Goal: Transaction & Acquisition: Purchase product/service

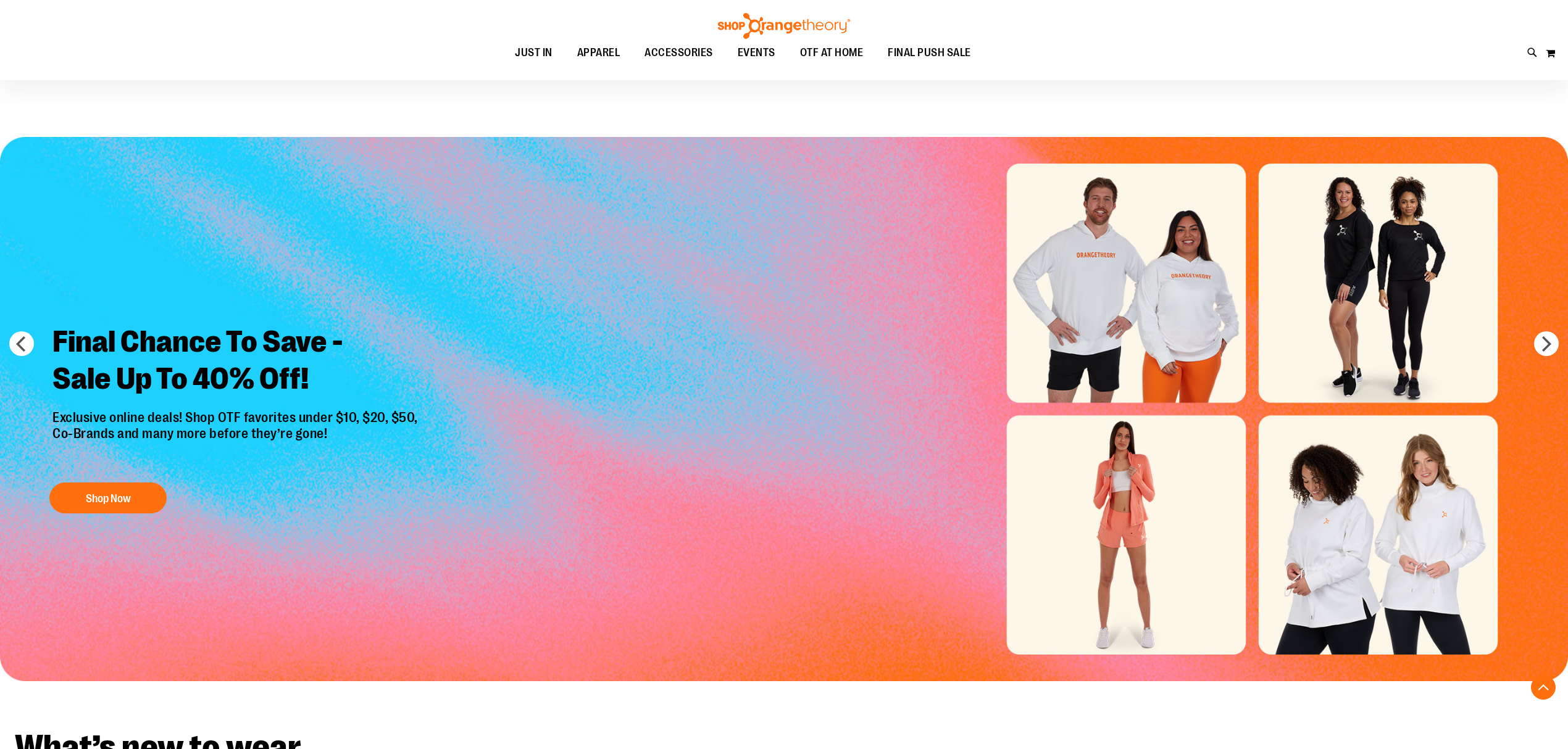
scroll to position [1316, 0]
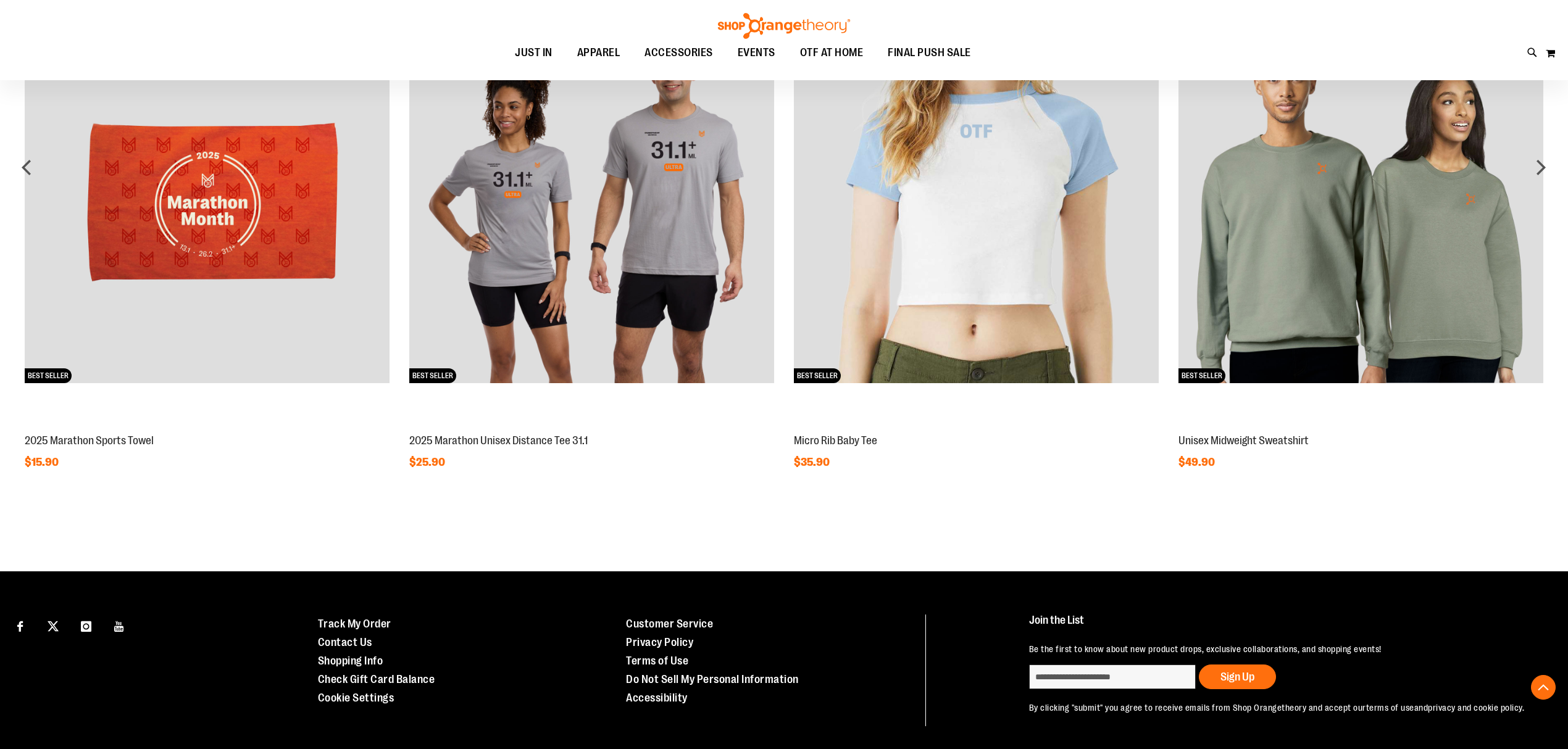
type input "**********"
click at [1361, 245] on img at bounding box center [1361, 201] width 365 height 365
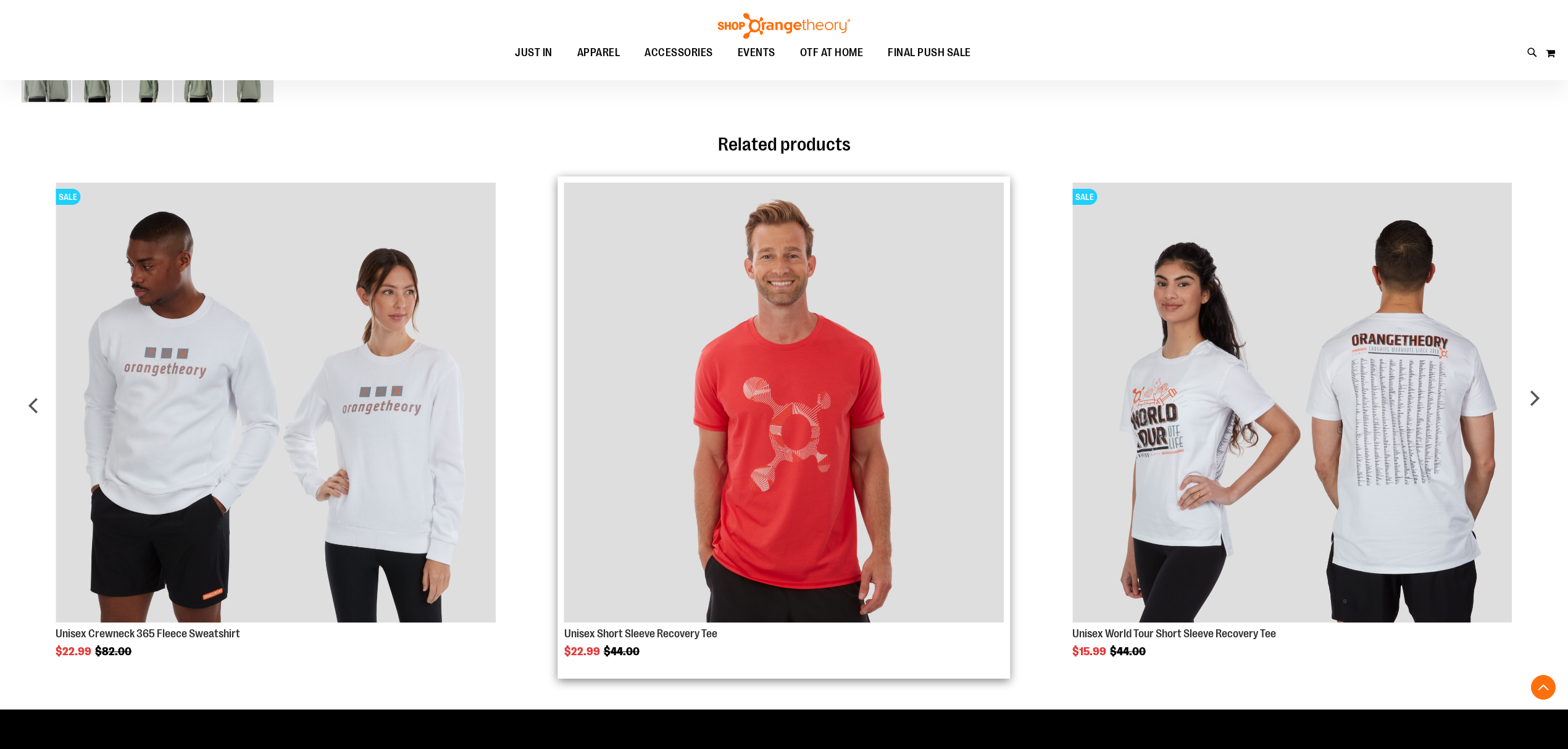
scroll to position [739, 0]
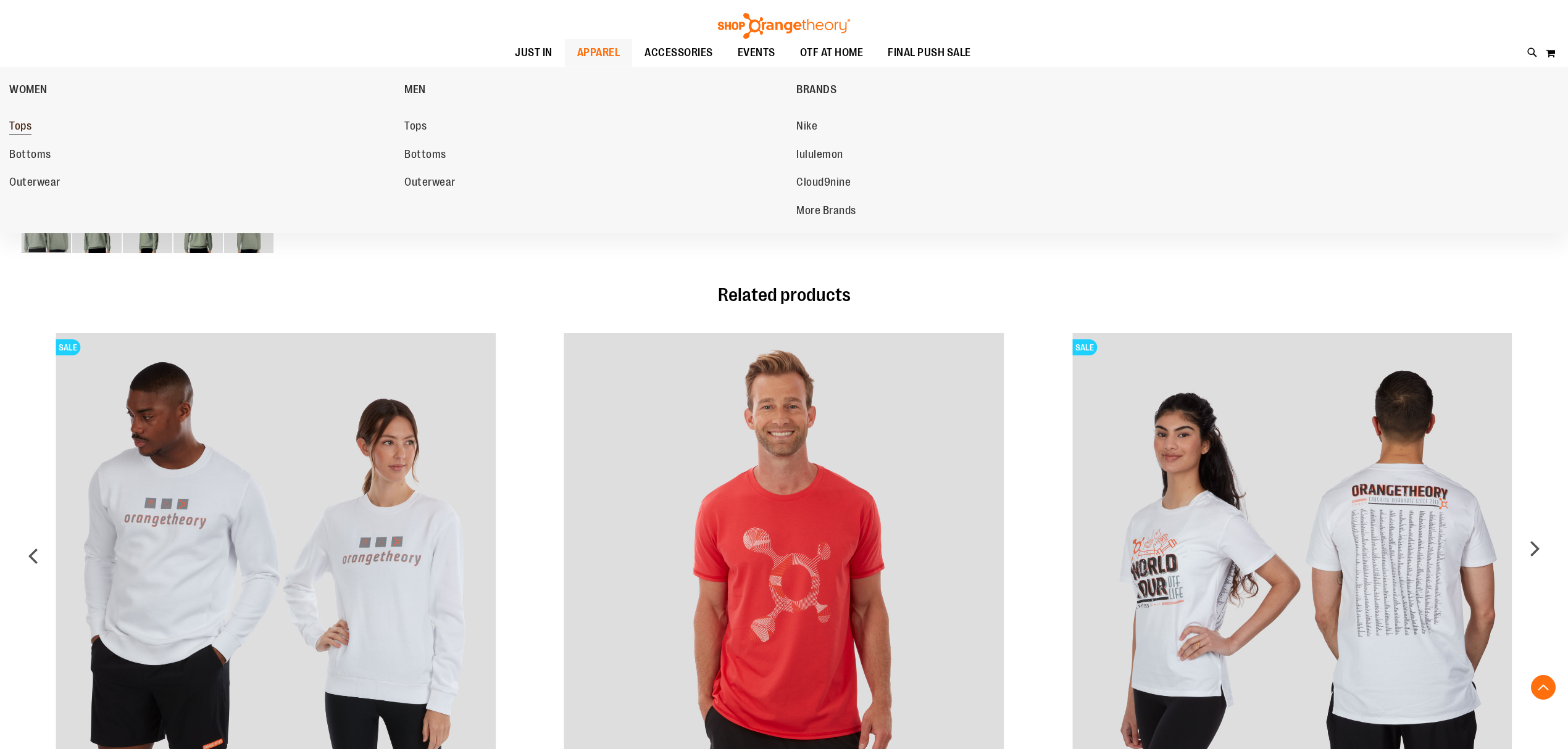
type input "**********"
click at [31, 126] on link "Tops" at bounding box center [201, 126] width 383 height 22
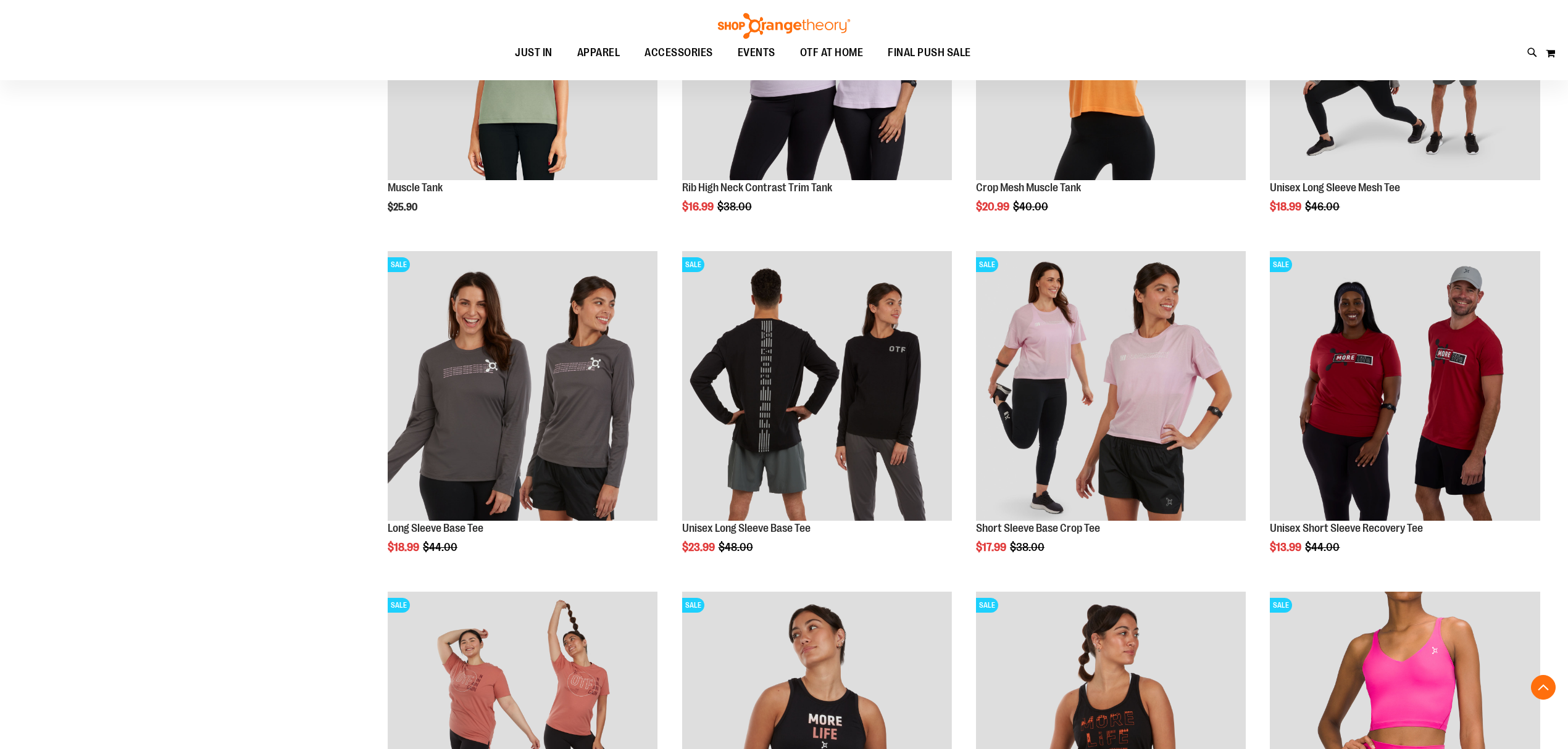
scroll to position [411, 0]
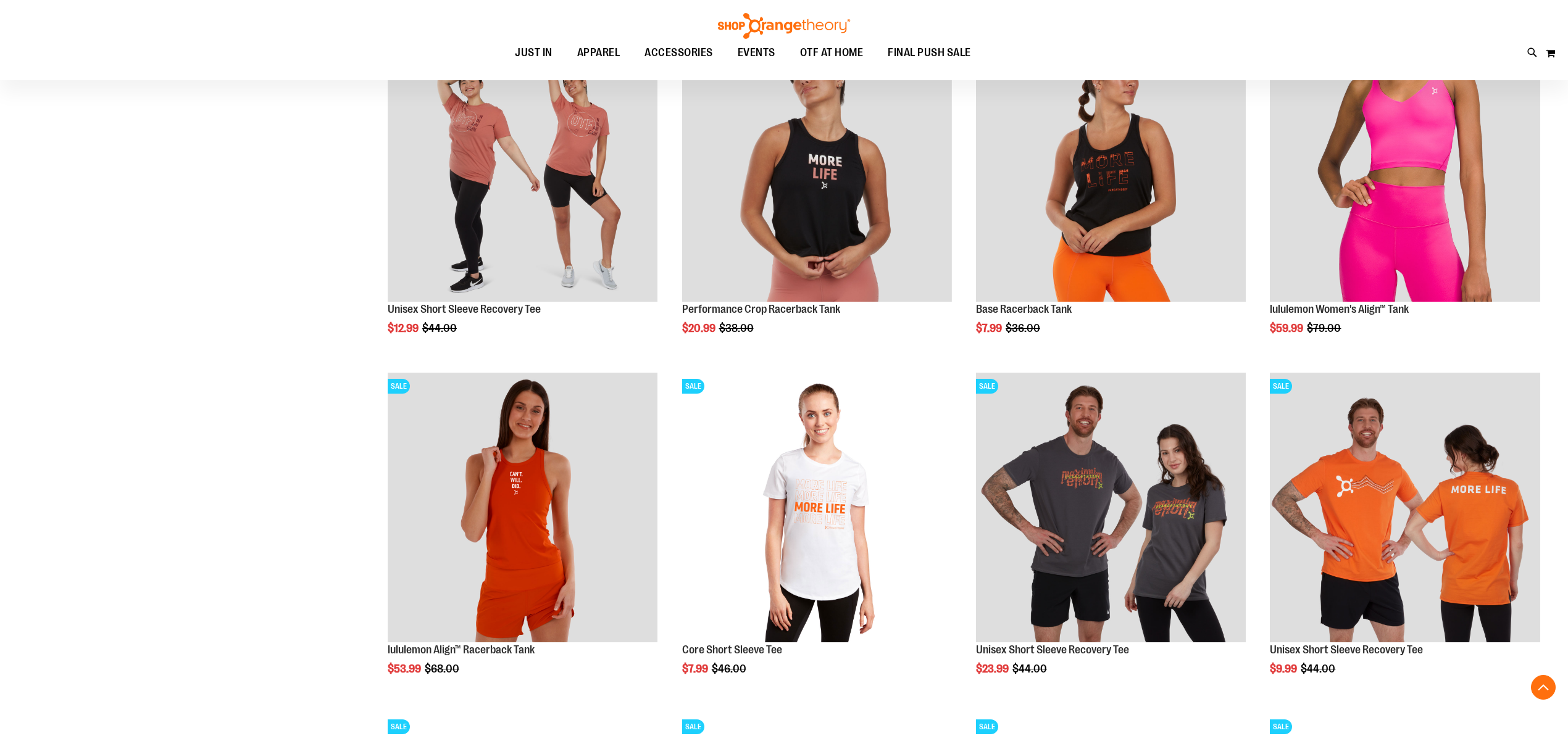
scroll to position [904, 0]
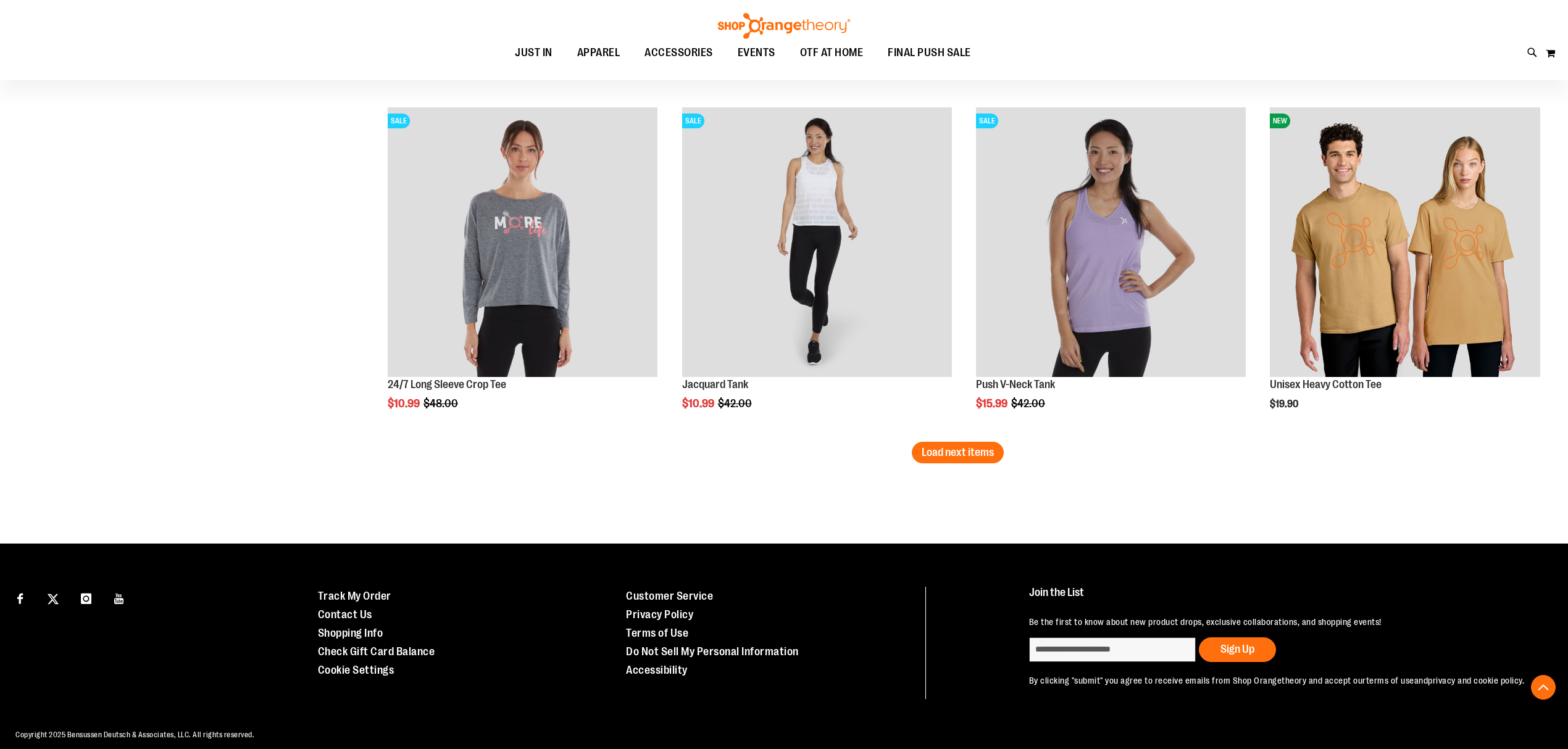
scroll to position [2879, 0]
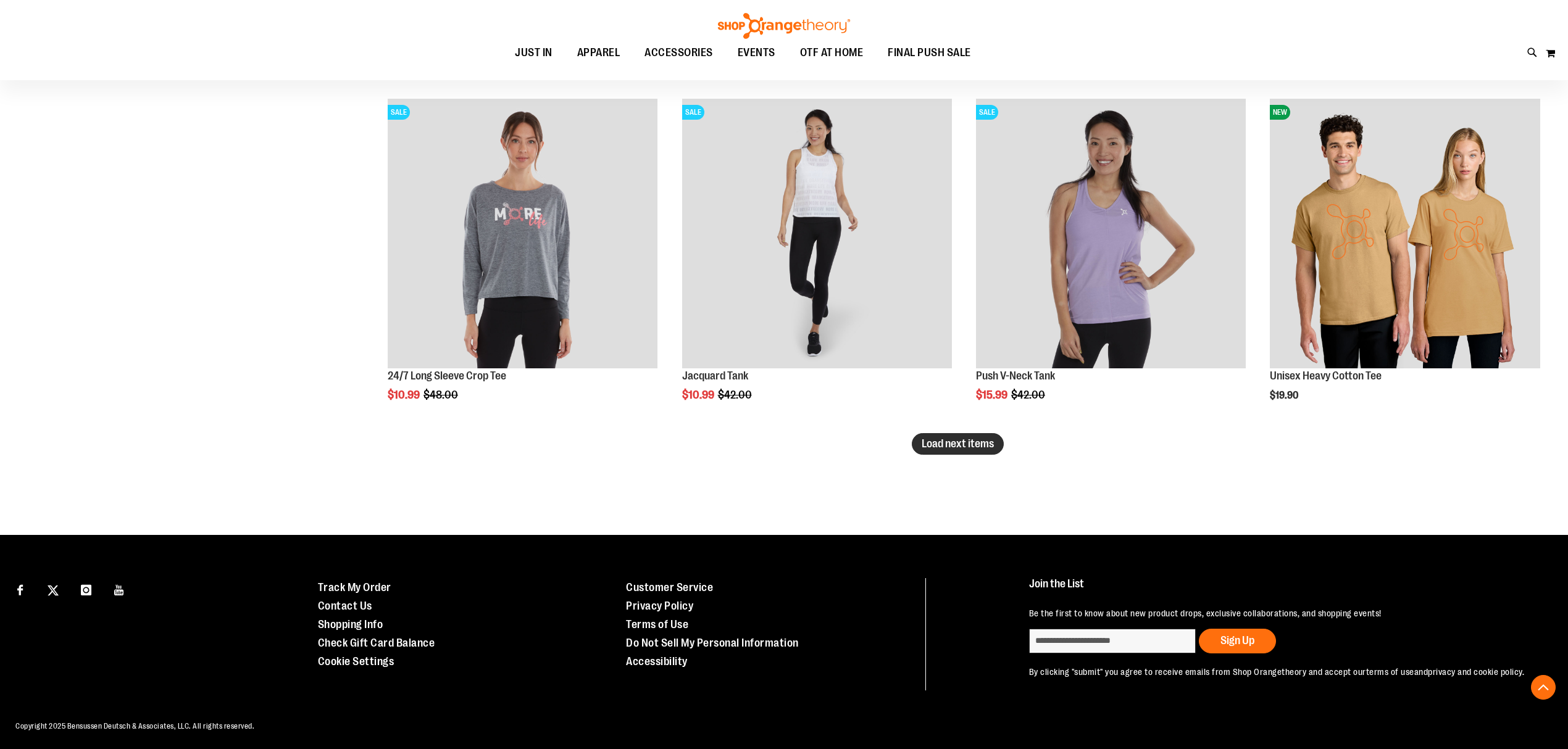
type input "**********"
click at [964, 435] on button "Load next items" at bounding box center [957, 444] width 92 height 22
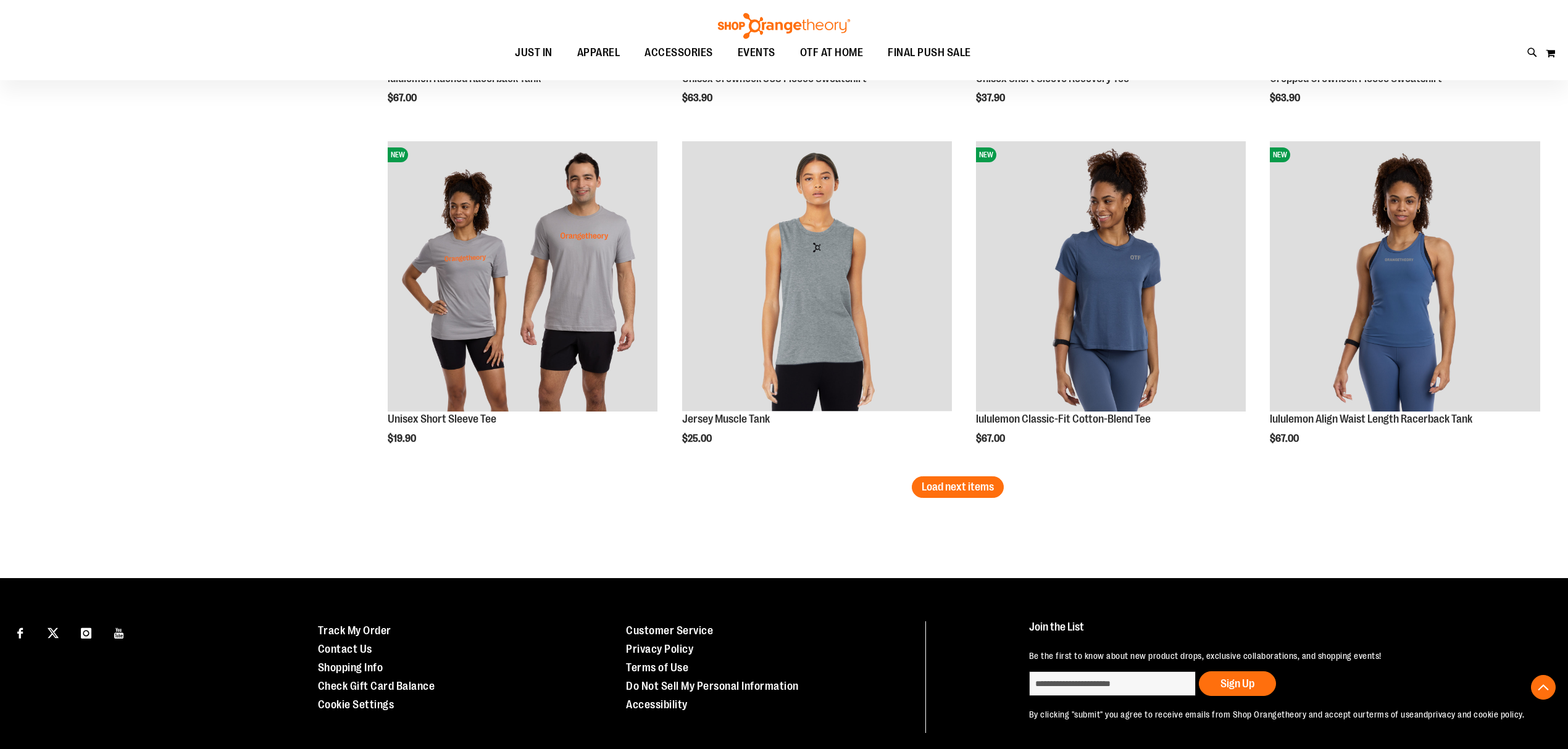
scroll to position [3866, 0]
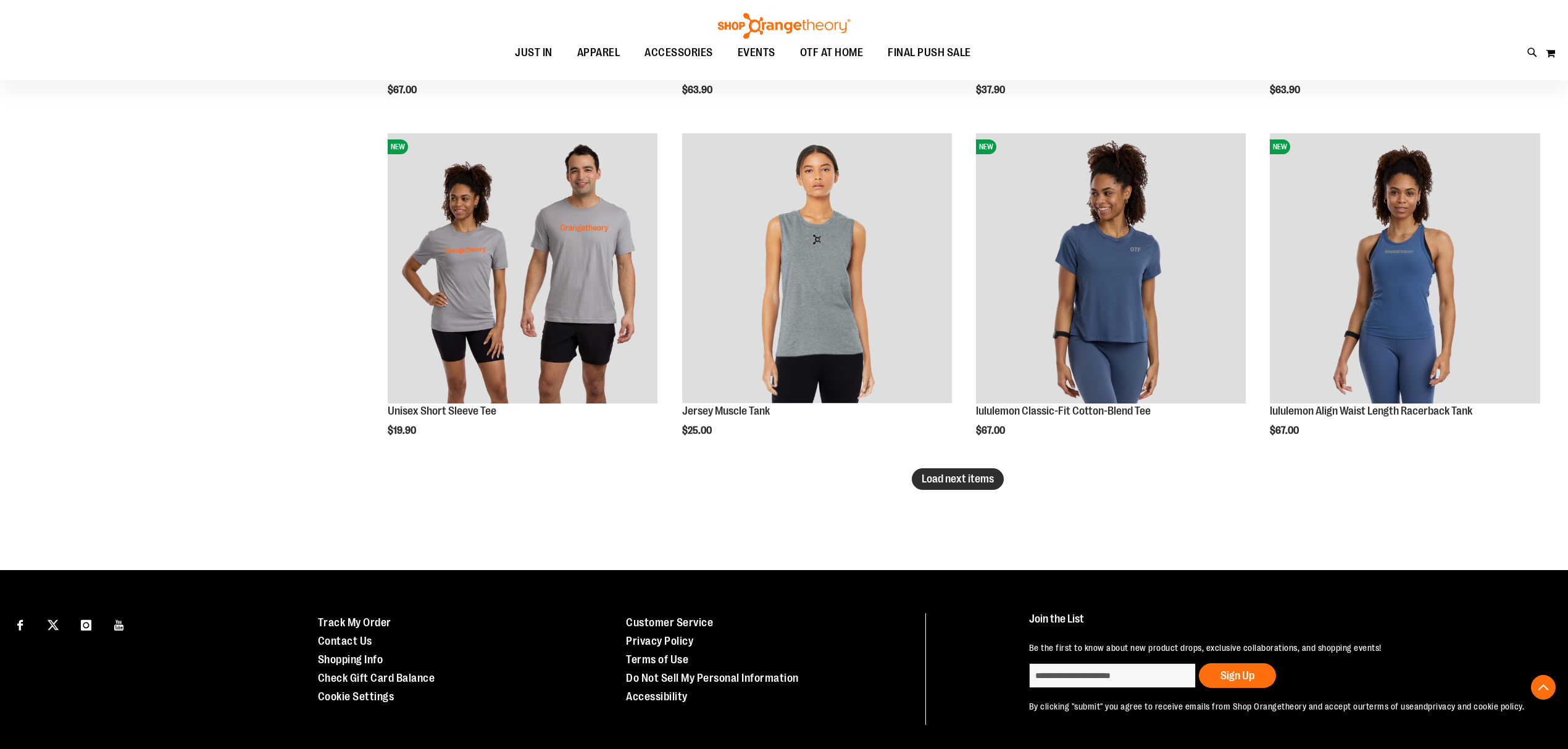
click at [964, 477] on span "Load next items" at bounding box center [957, 478] width 72 height 12
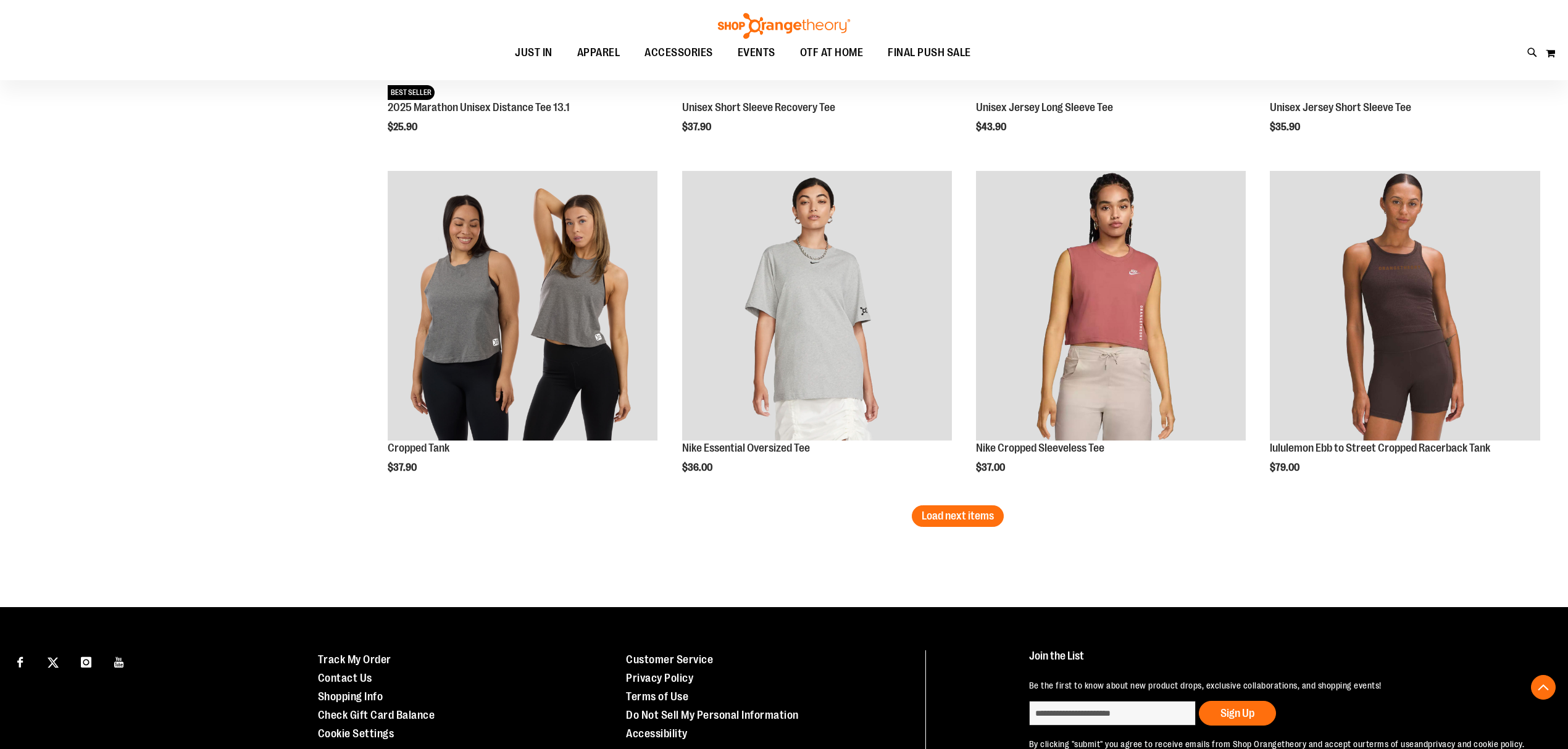
scroll to position [4927, 0]
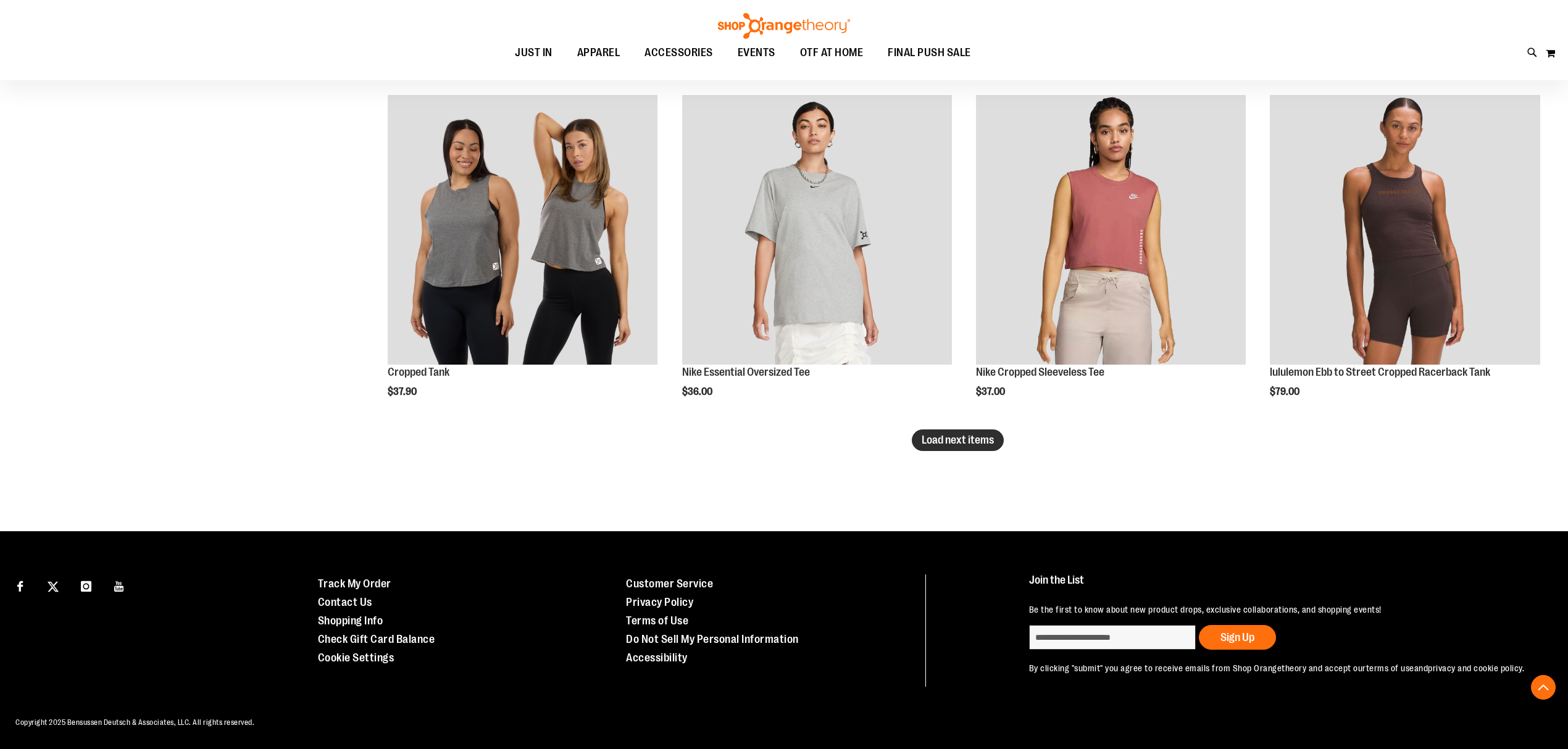
click at [941, 446] on button "Load next items" at bounding box center [957, 440] width 92 height 22
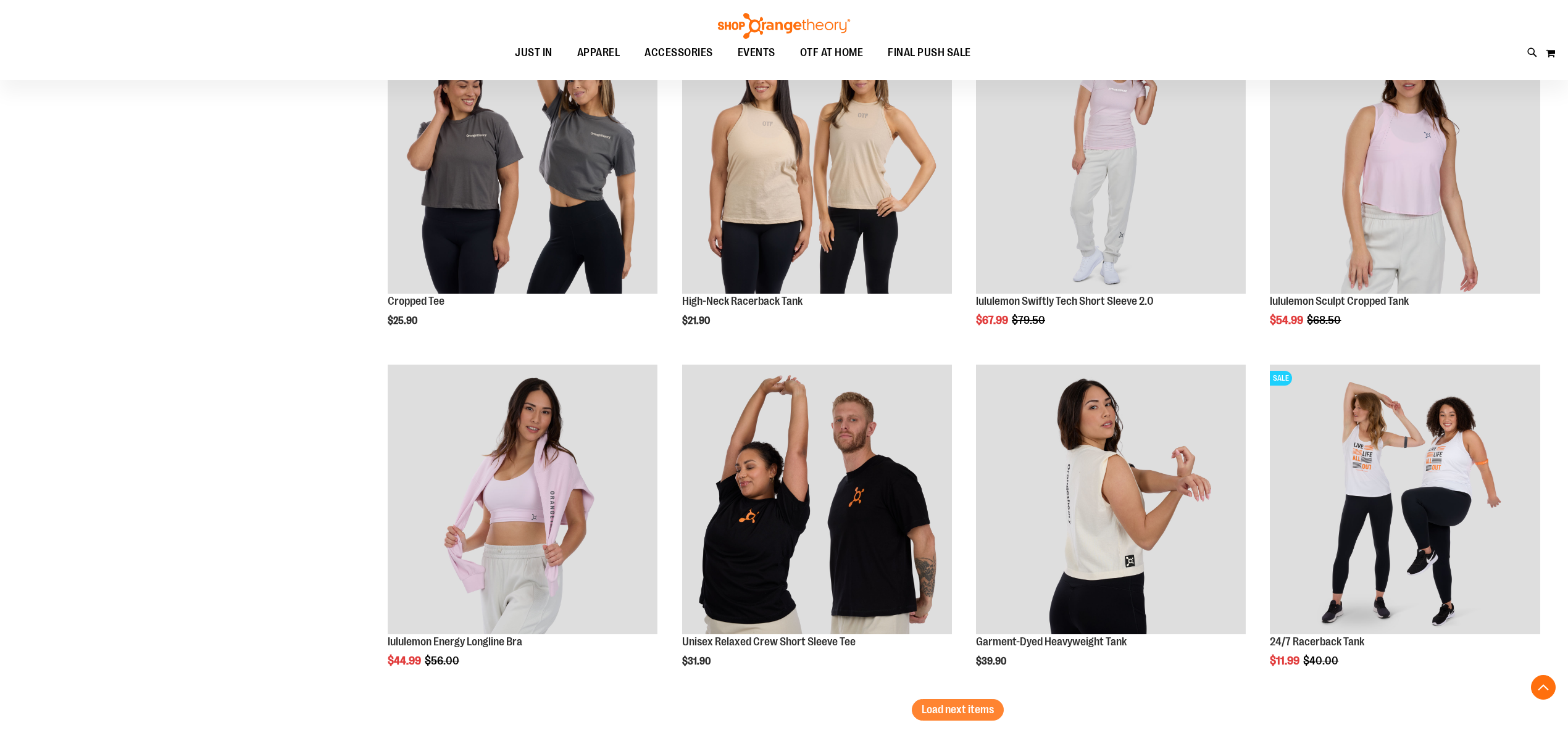
scroll to position [5832, 0]
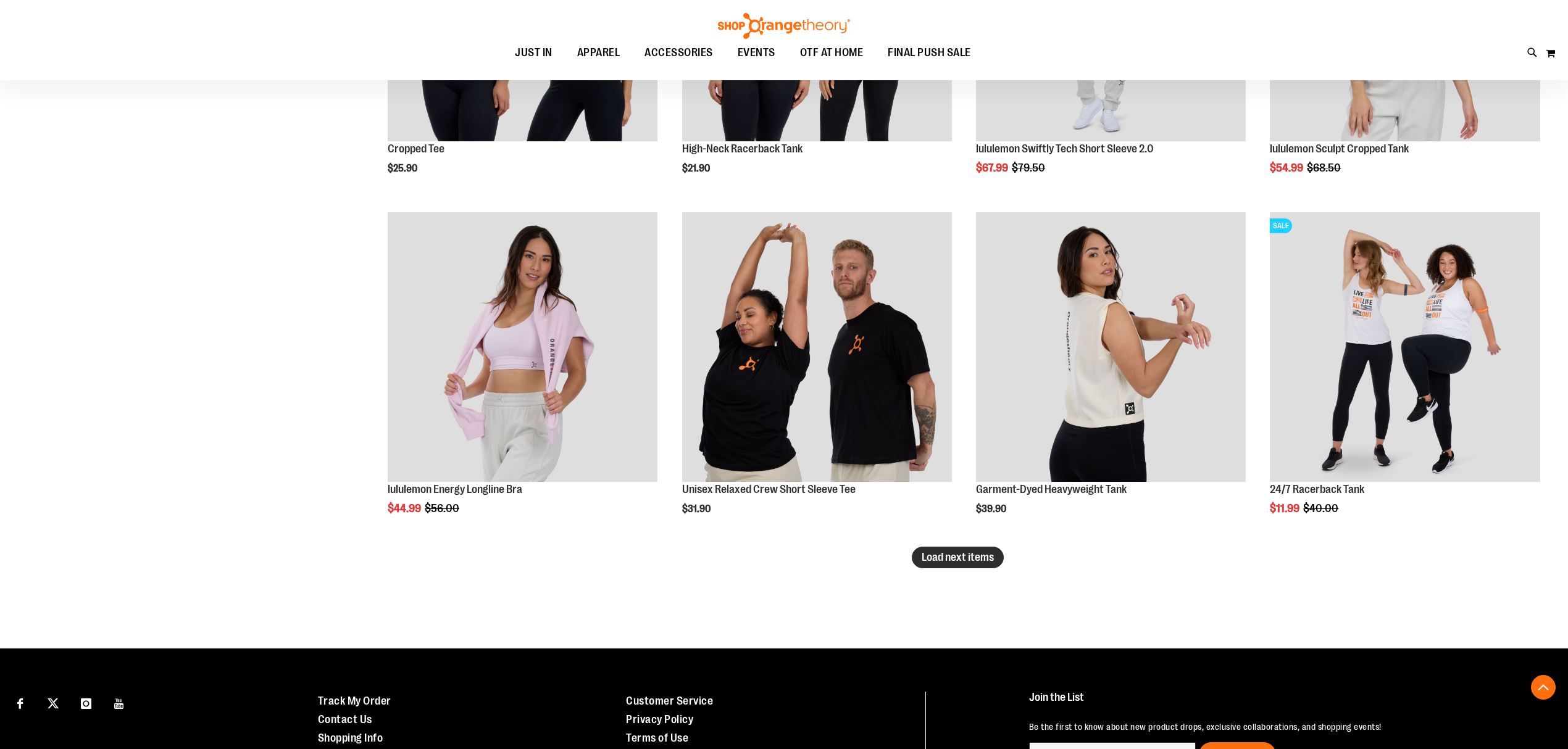
click at [969, 556] on span "Load next items" at bounding box center [957, 557] width 72 height 12
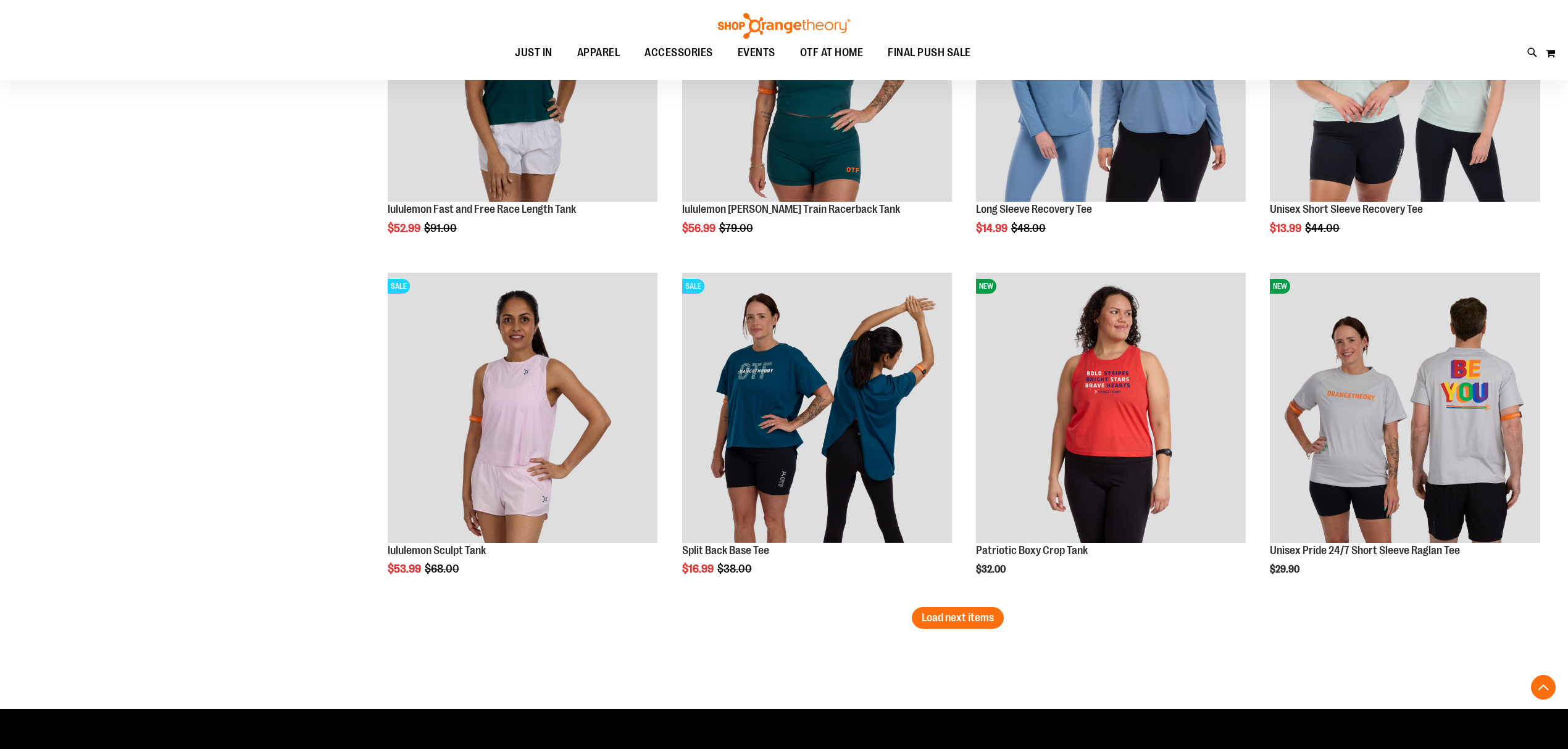
scroll to position [6819, 0]
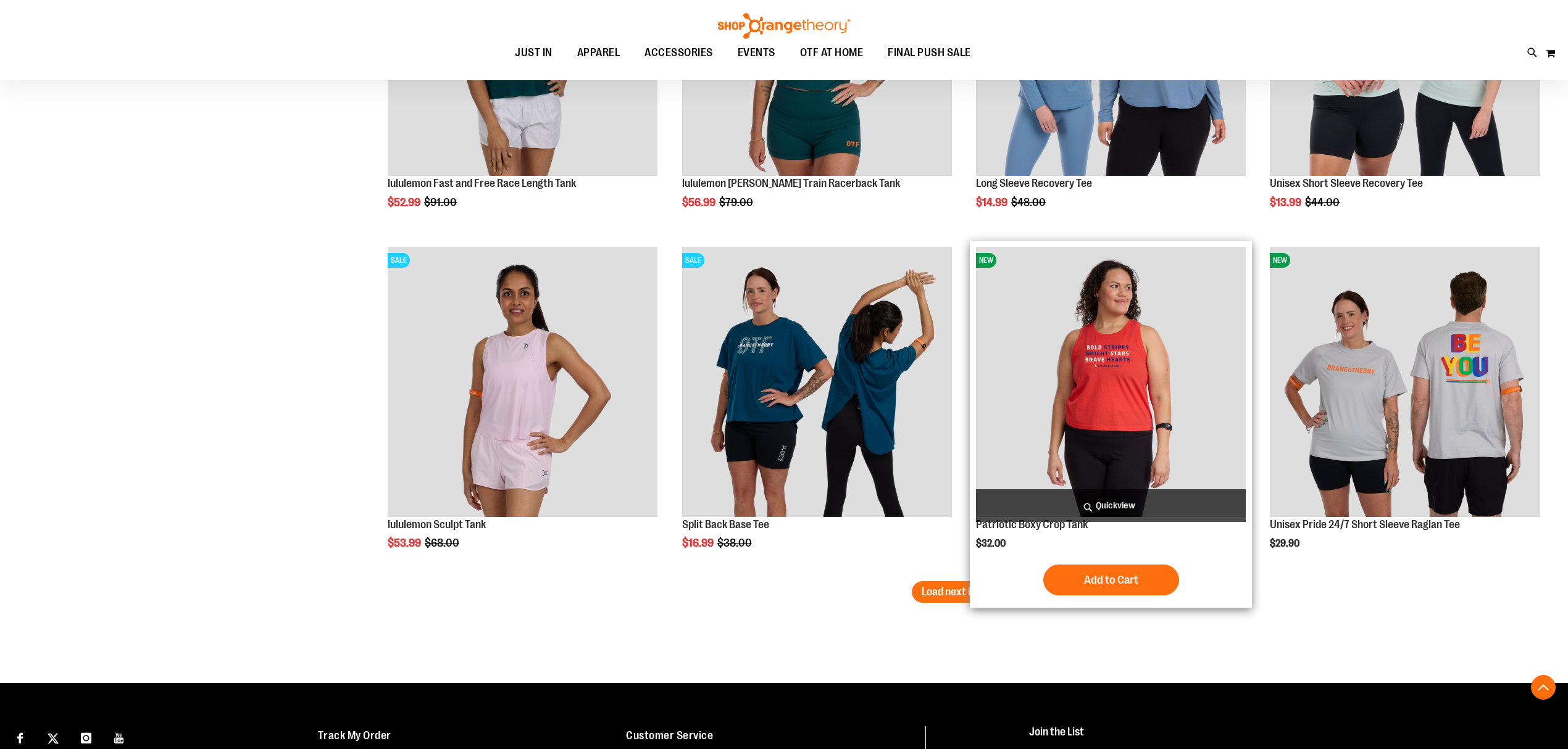
click at [970, 578] on div "NEW Patriotic Boxy Crop Tank $32.00 Quickview Add to Cart" at bounding box center [1110, 424] width 282 height 367
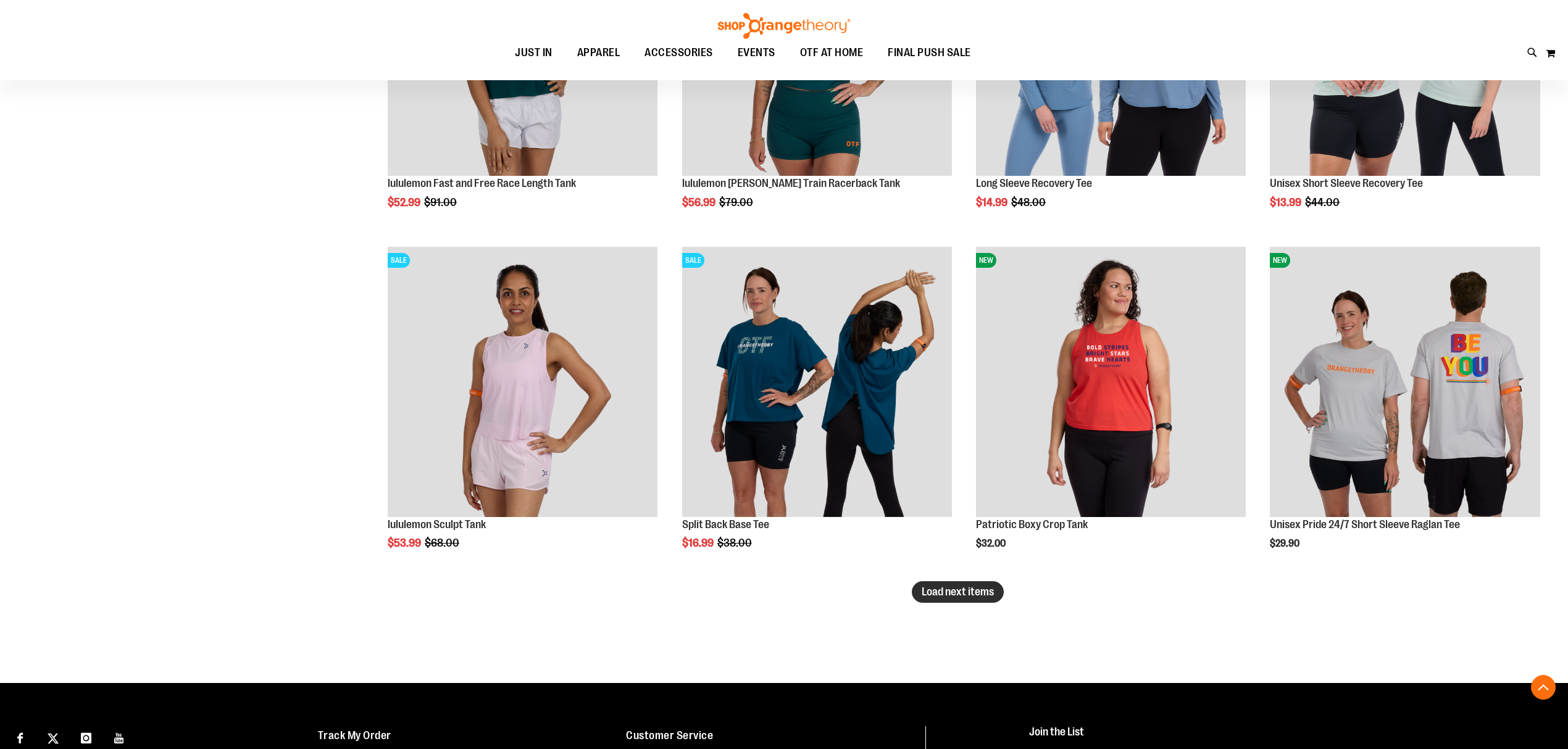
click at [960, 590] on span "Load next items" at bounding box center [957, 592] width 72 height 12
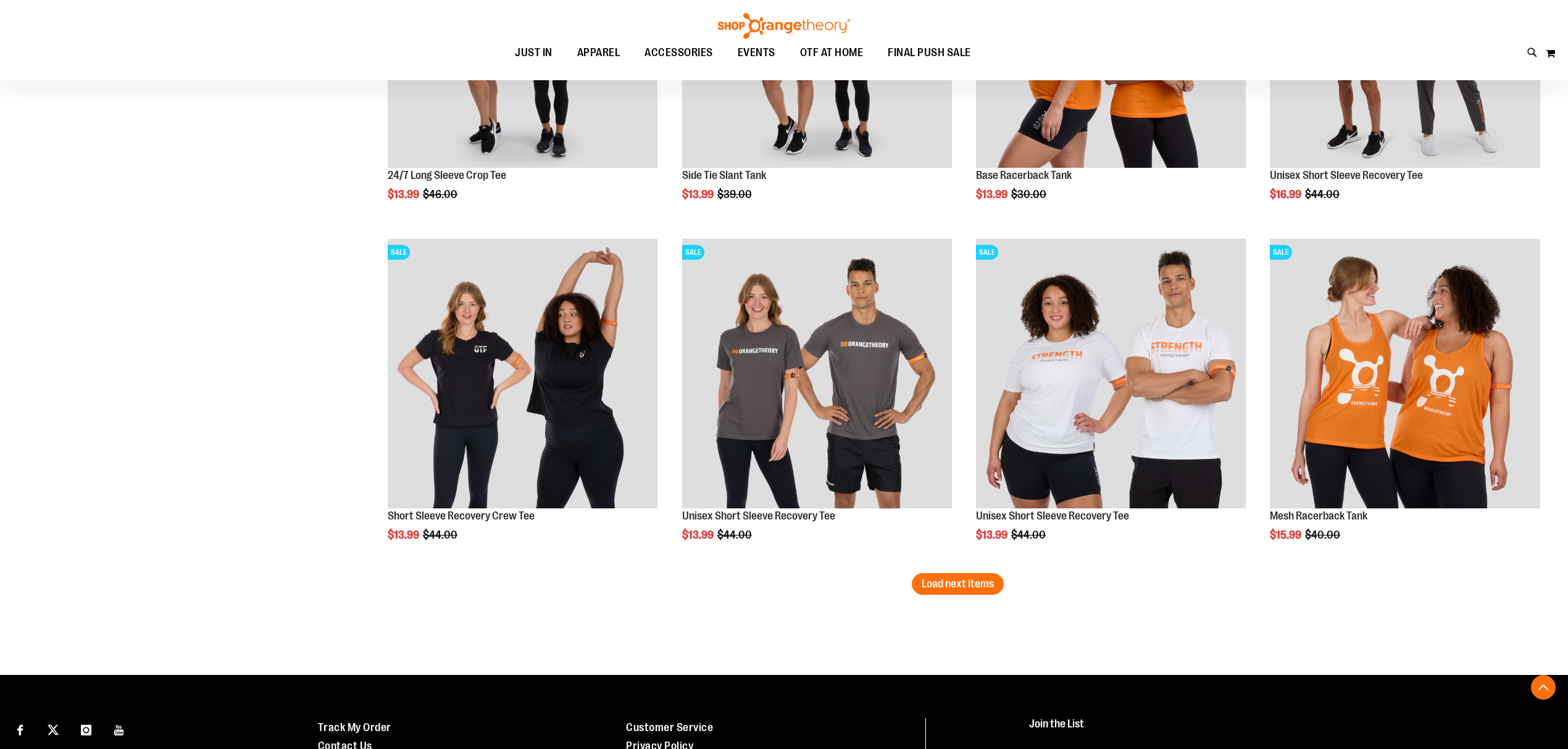
scroll to position [7888, 0]
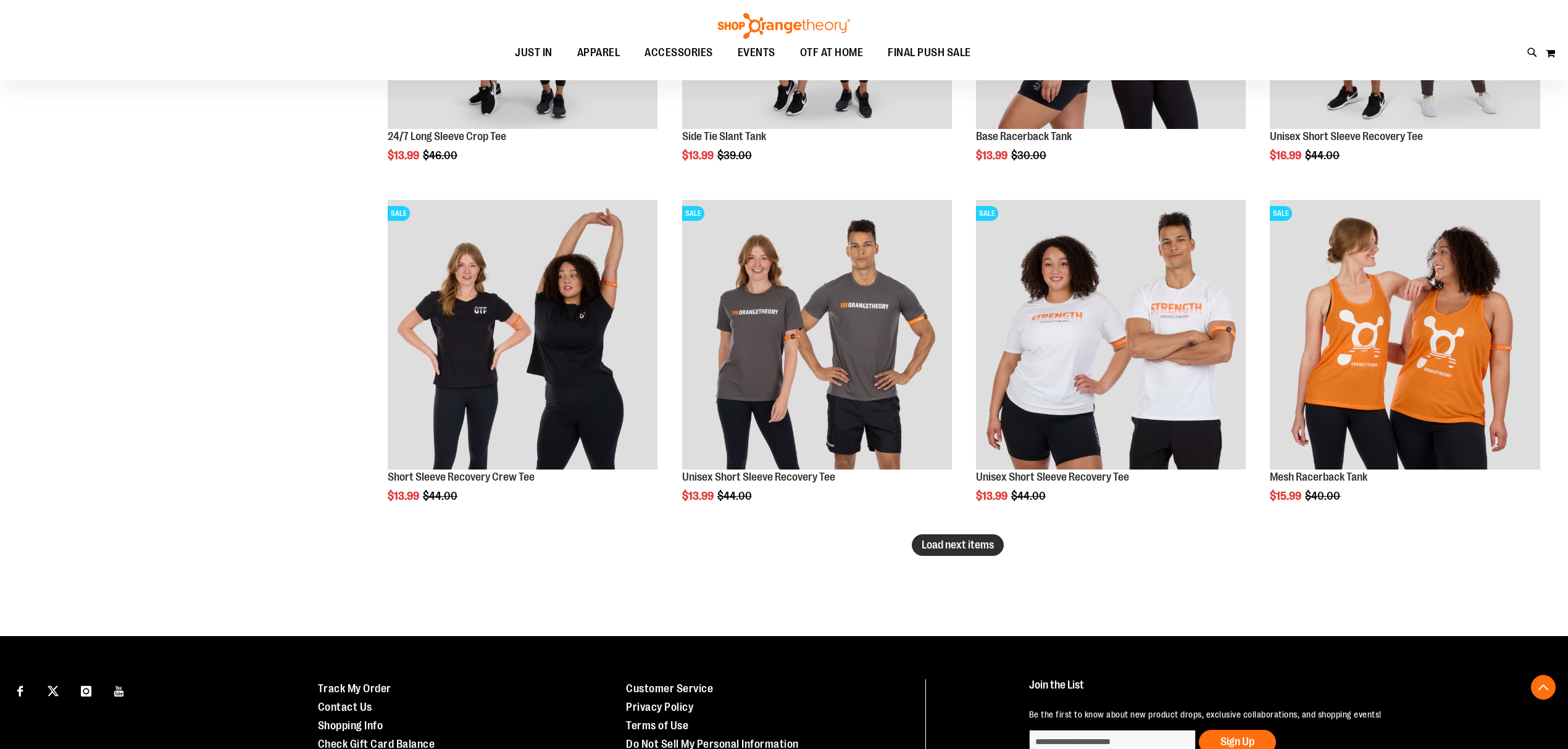
click at [993, 548] on span "Load next items" at bounding box center [957, 545] width 72 height 12
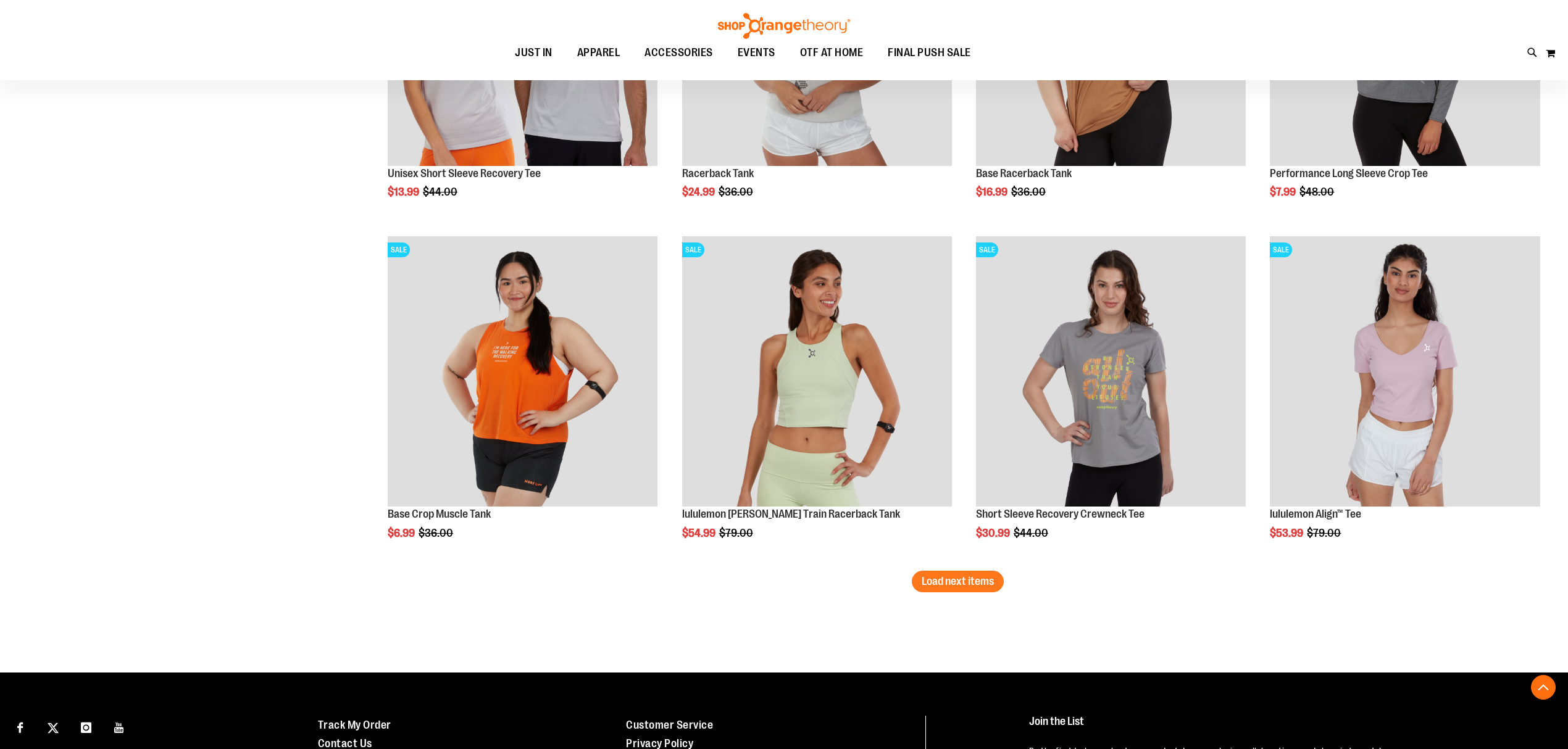
scroll to position [8875, 0]
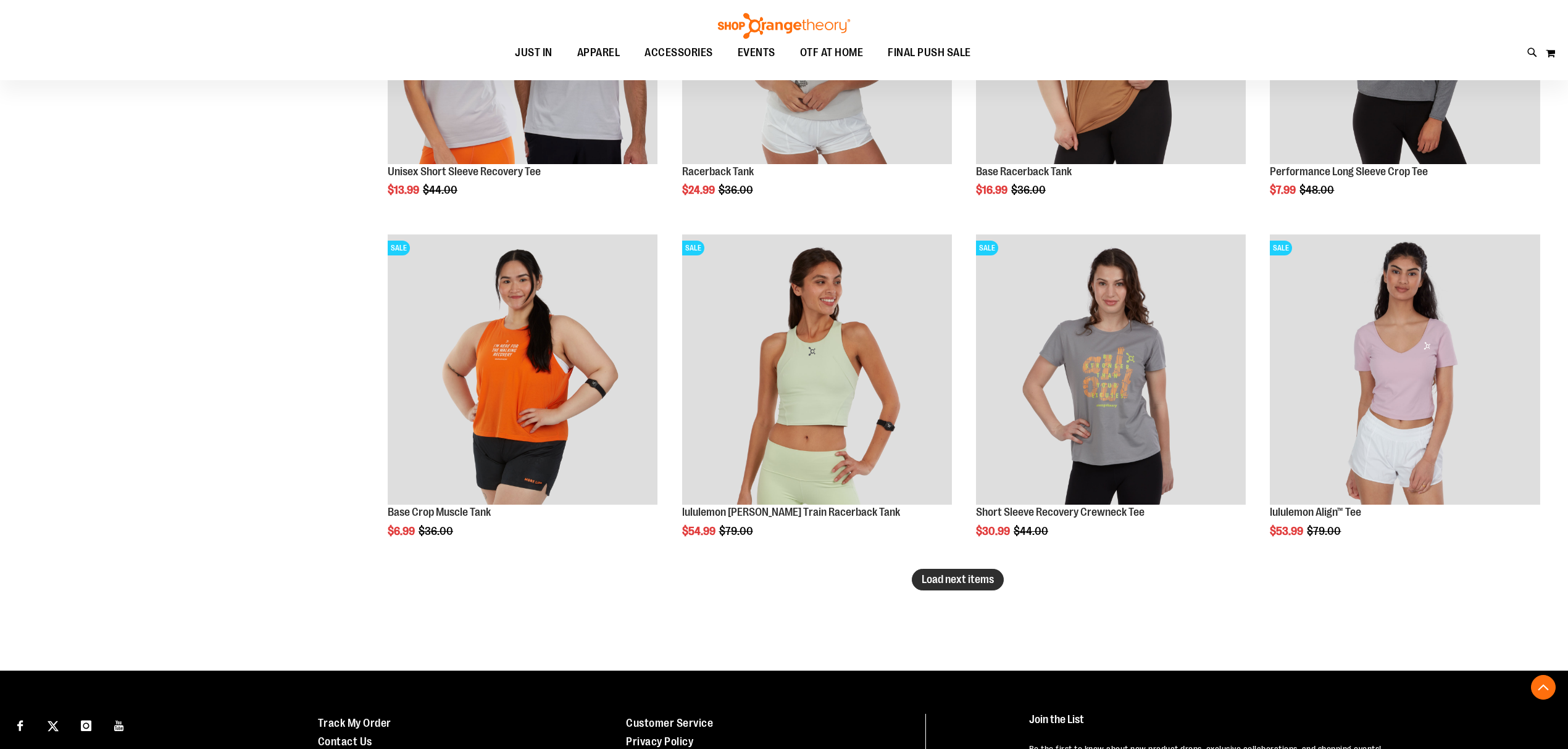
click at [980, 573] on span "Load next items" at bounding box center [957, 579] width 72 height 12
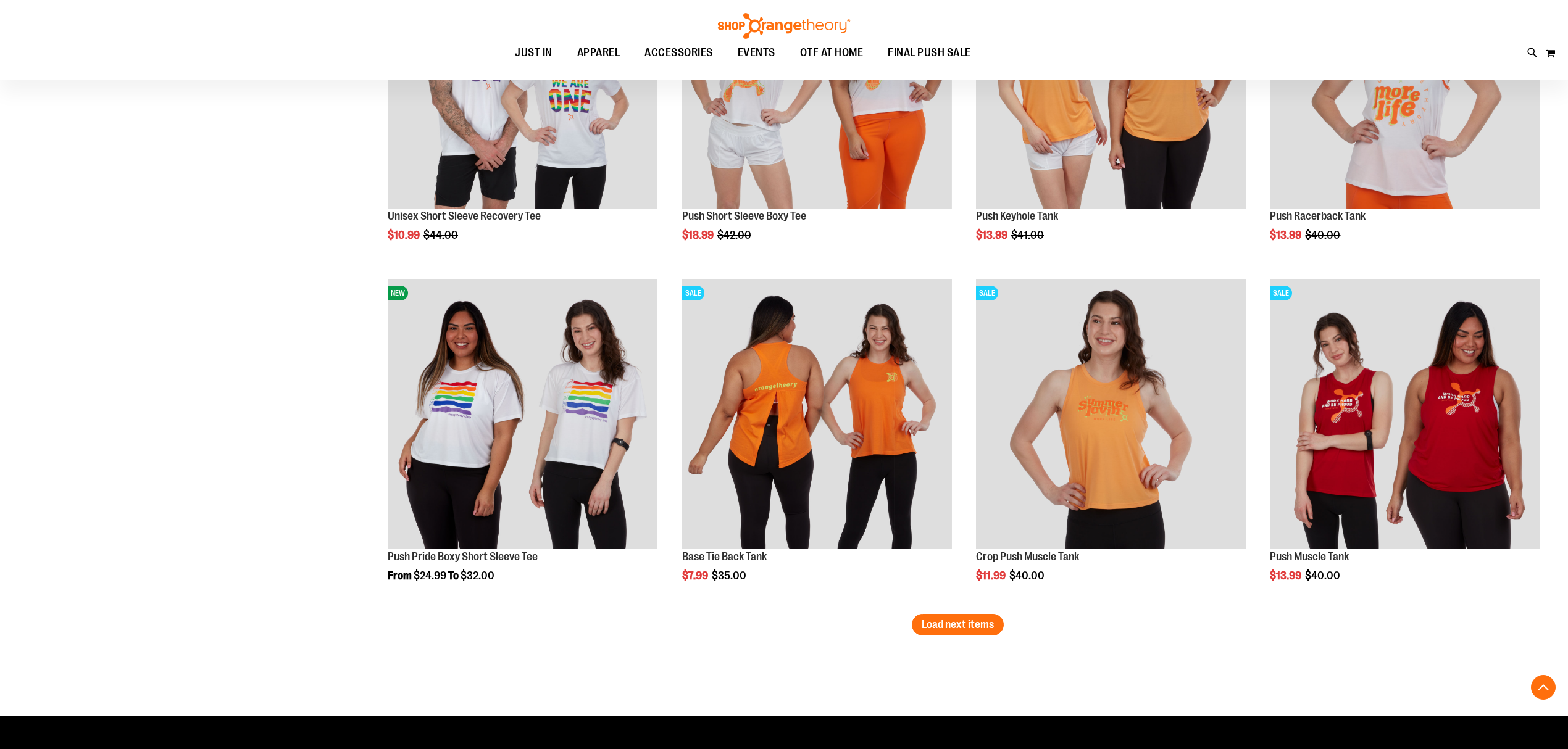
scroll to position [9862, 0]
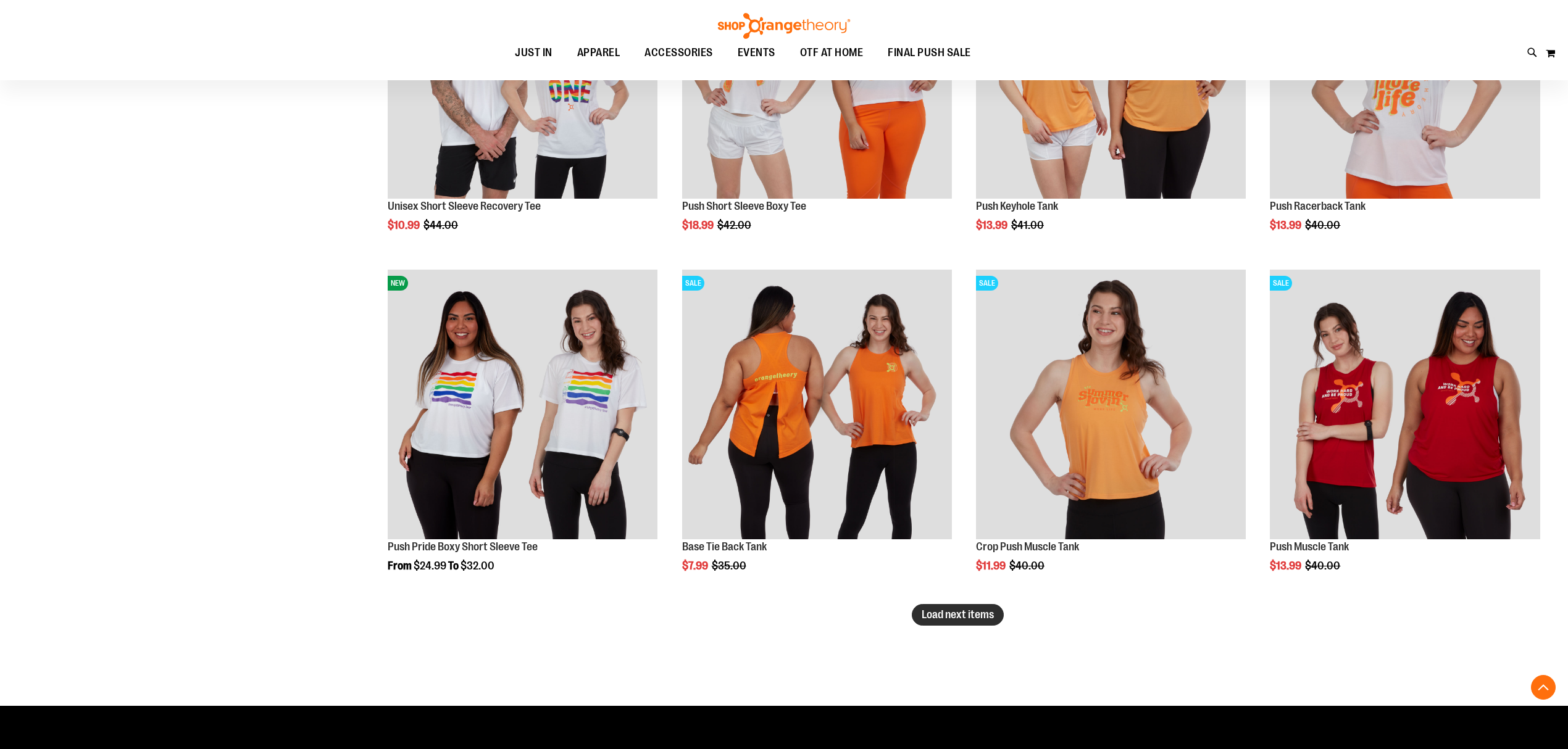
click at [991, 613] on span "Load next items" at bounding box center [957, 615] width 72 height 12
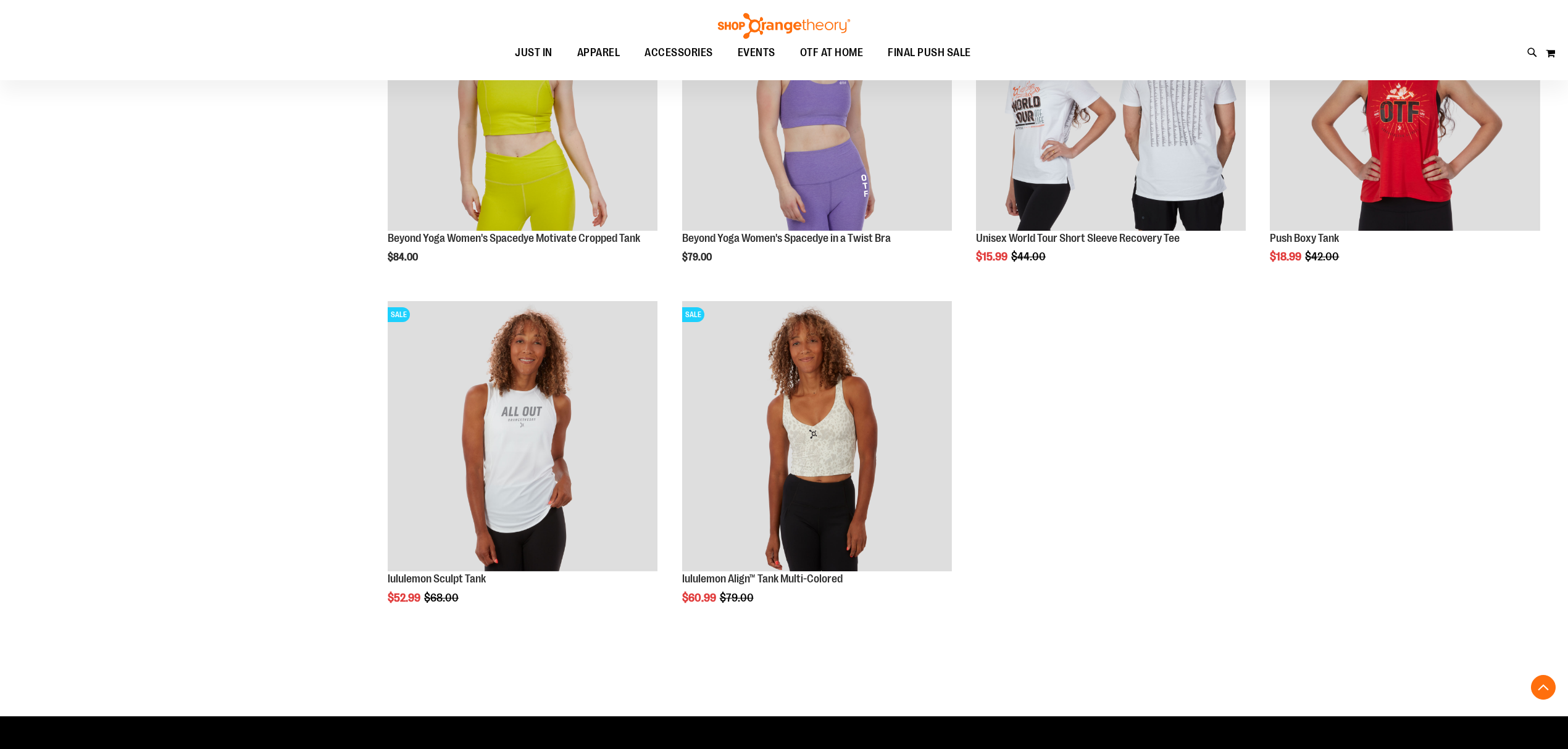
scroll to position [10931, 0]
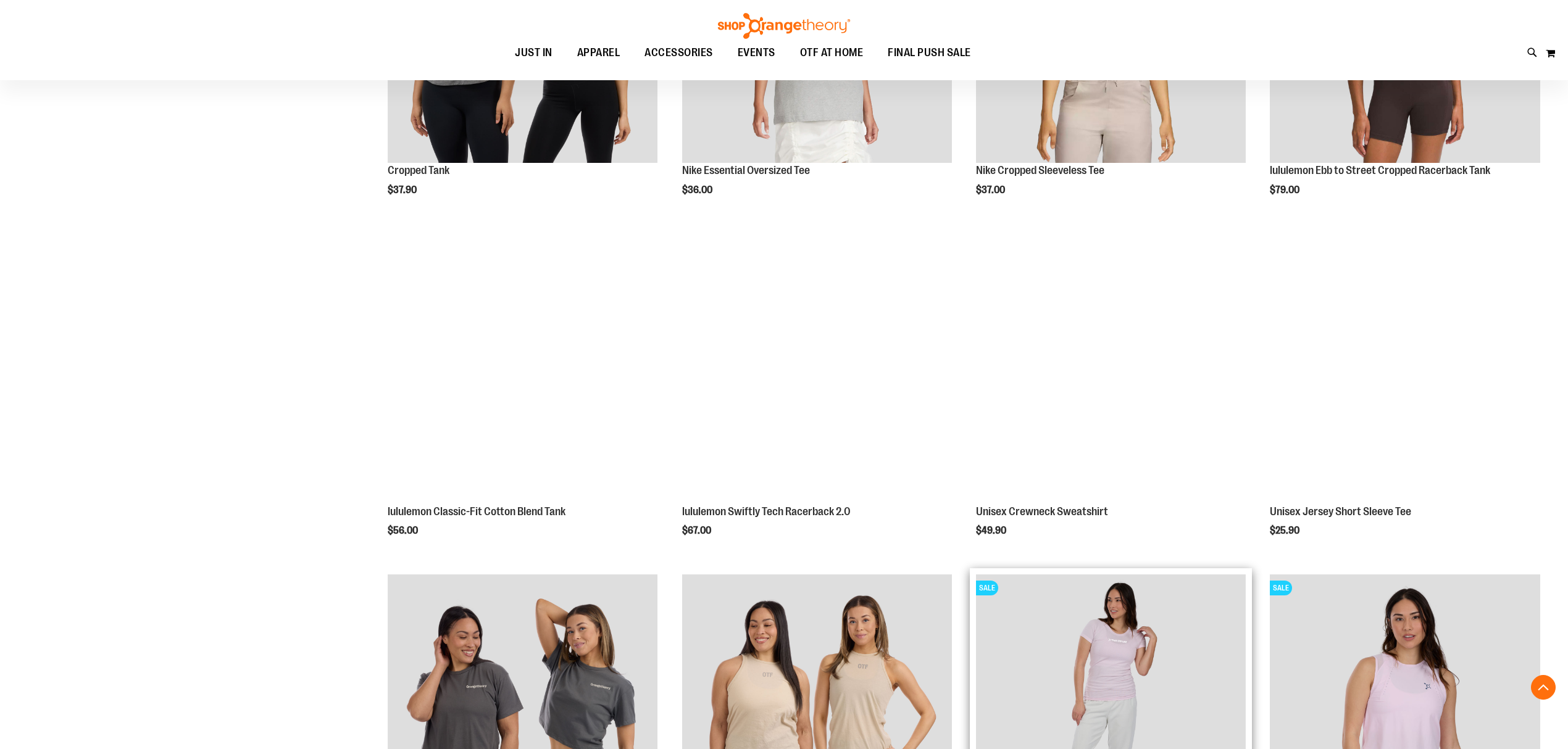
scroll to position [5091, 0]
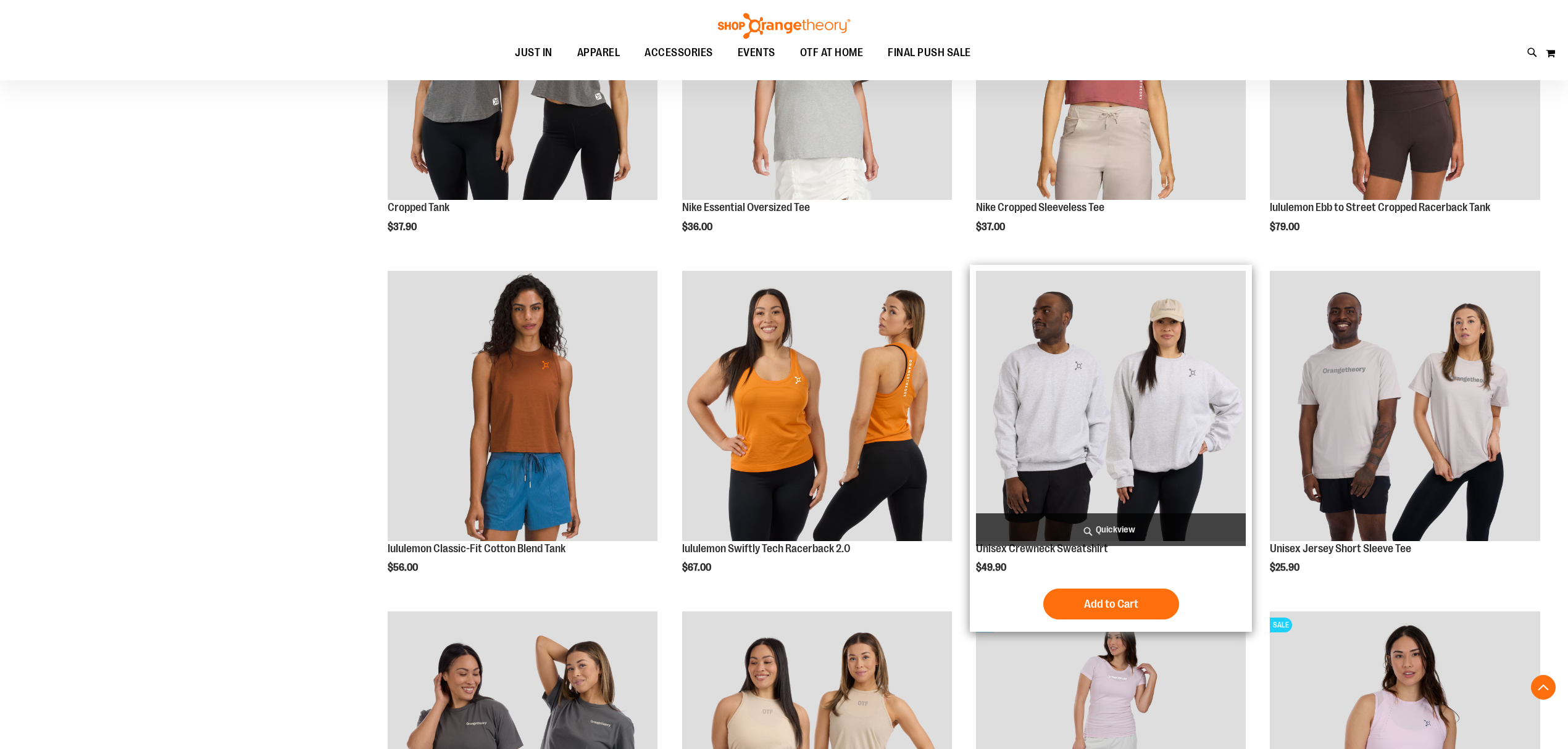
click at [1097, 415] on img "product" at bounding box center [1111, 406] width 270 height 270
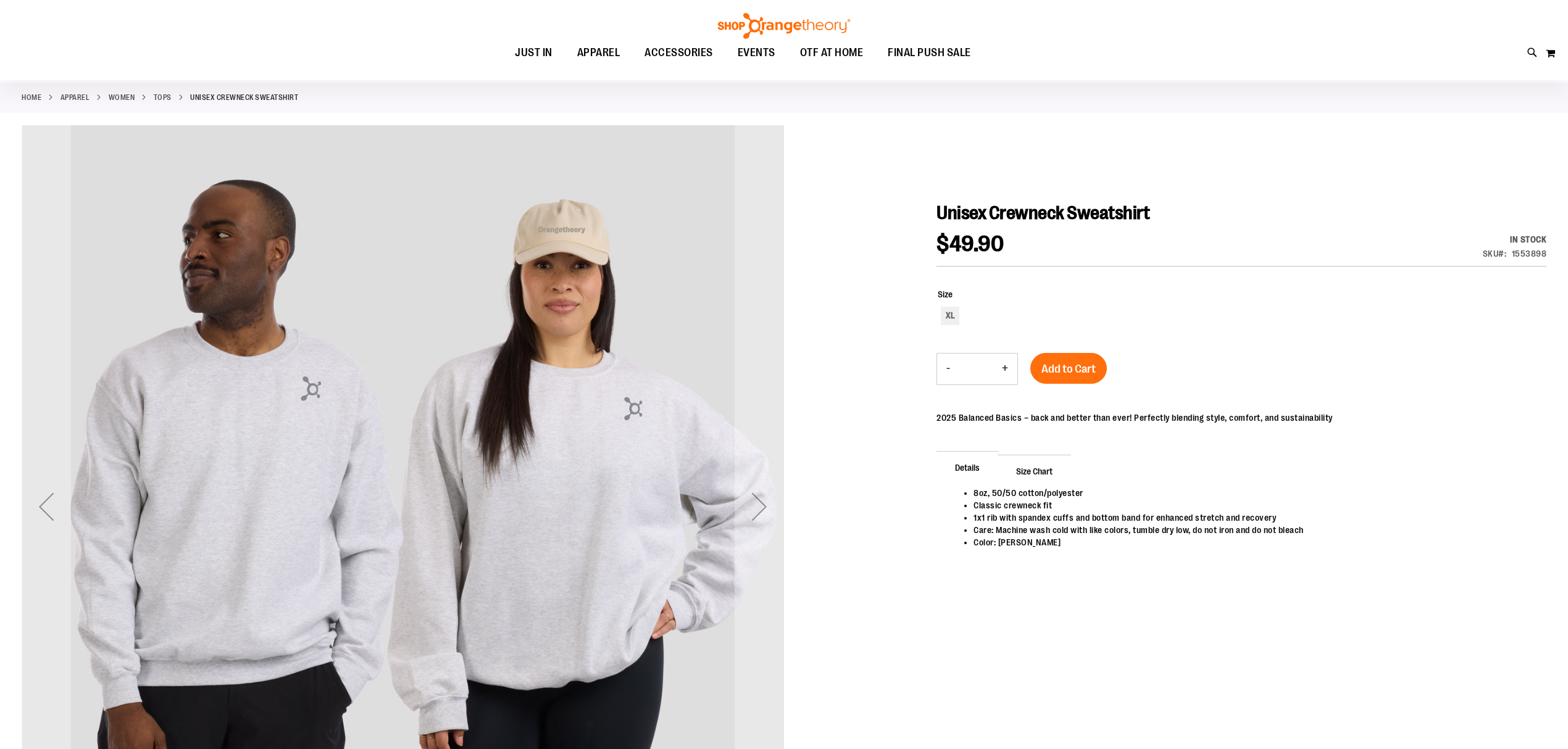
scroll to position [82, 0]
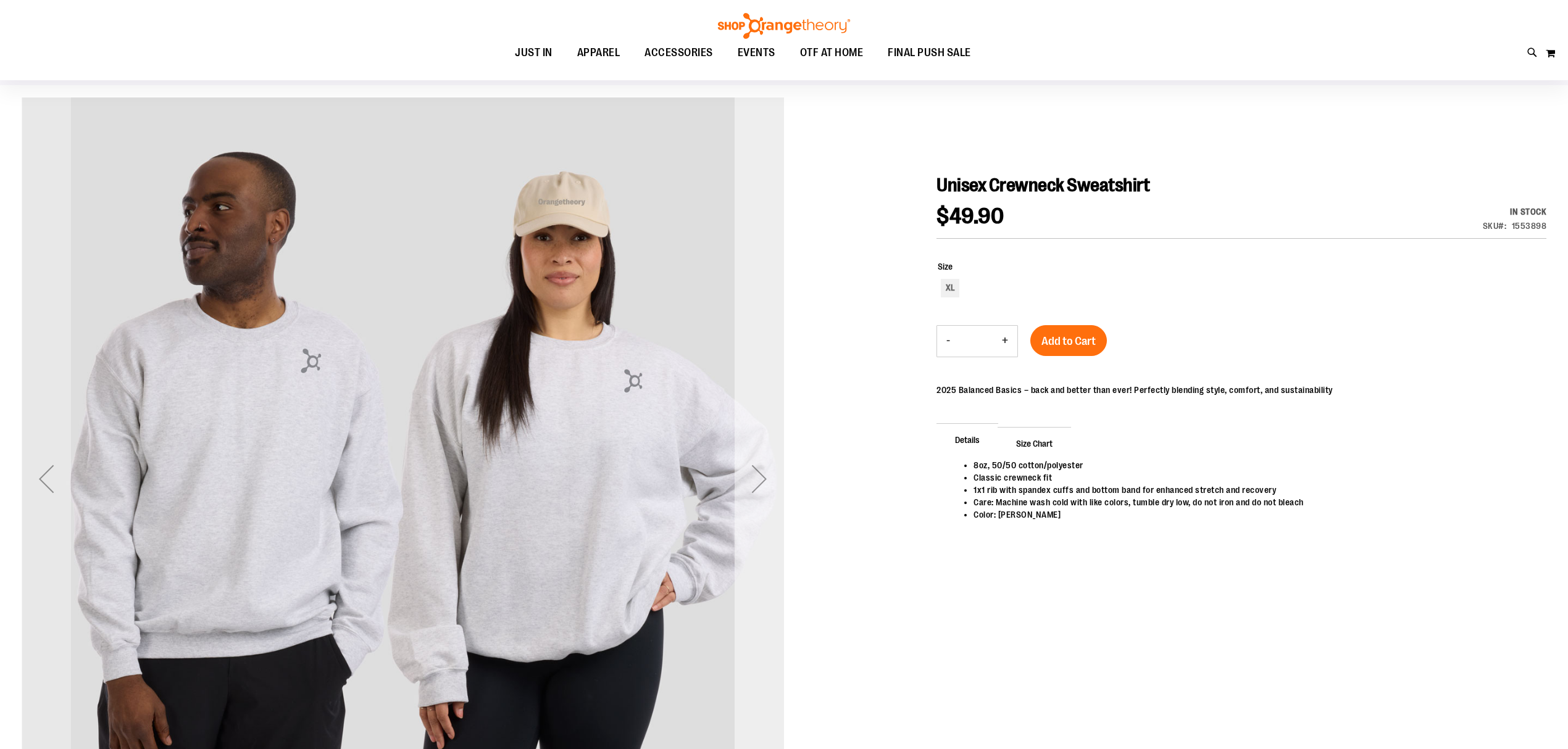
type input "**********"
click at [759, 495] on div "Next" at bounding box center [759, 479] width 50 height 50
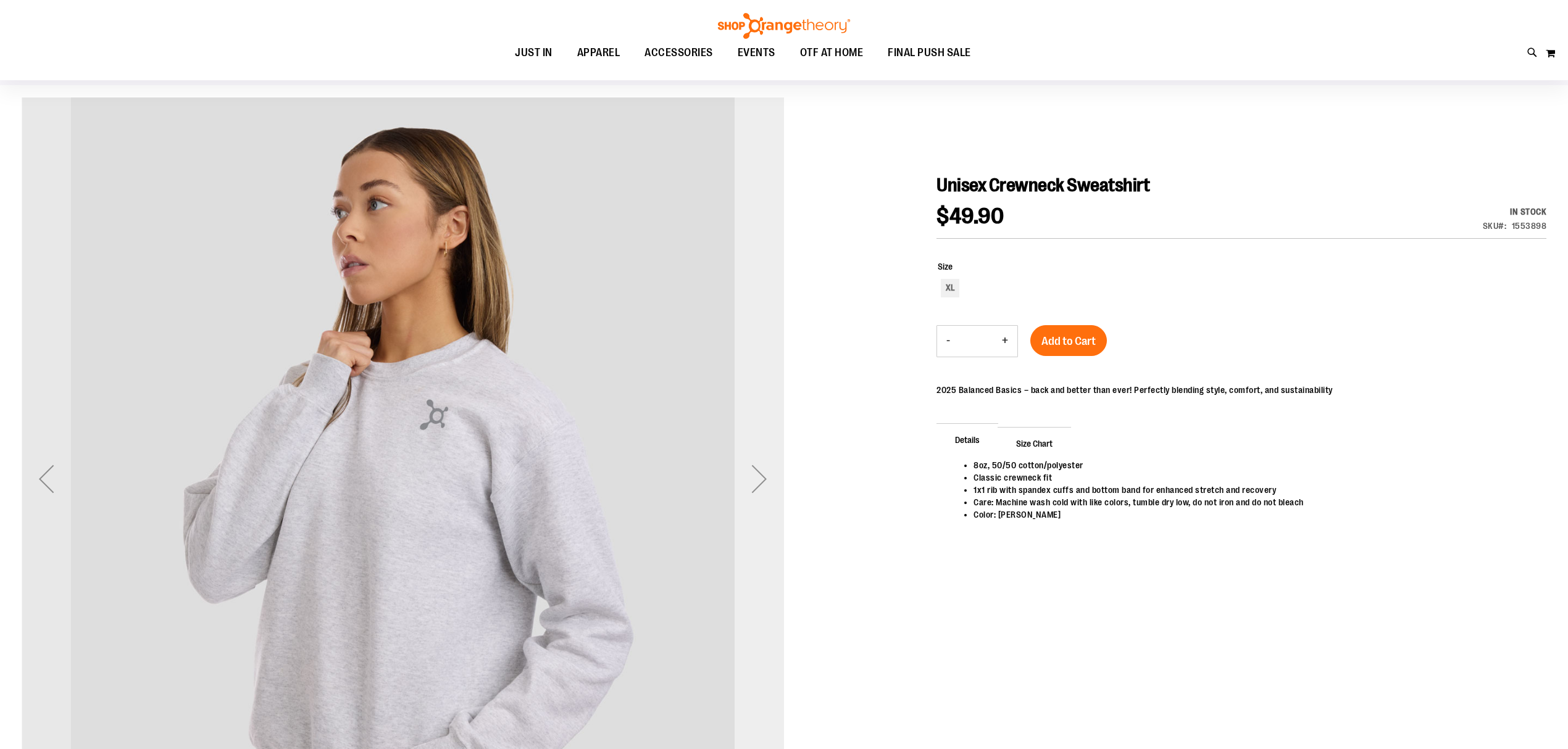
click at [759, 490] on div "Next" at bounding box center [759, 479] width 50 height 50
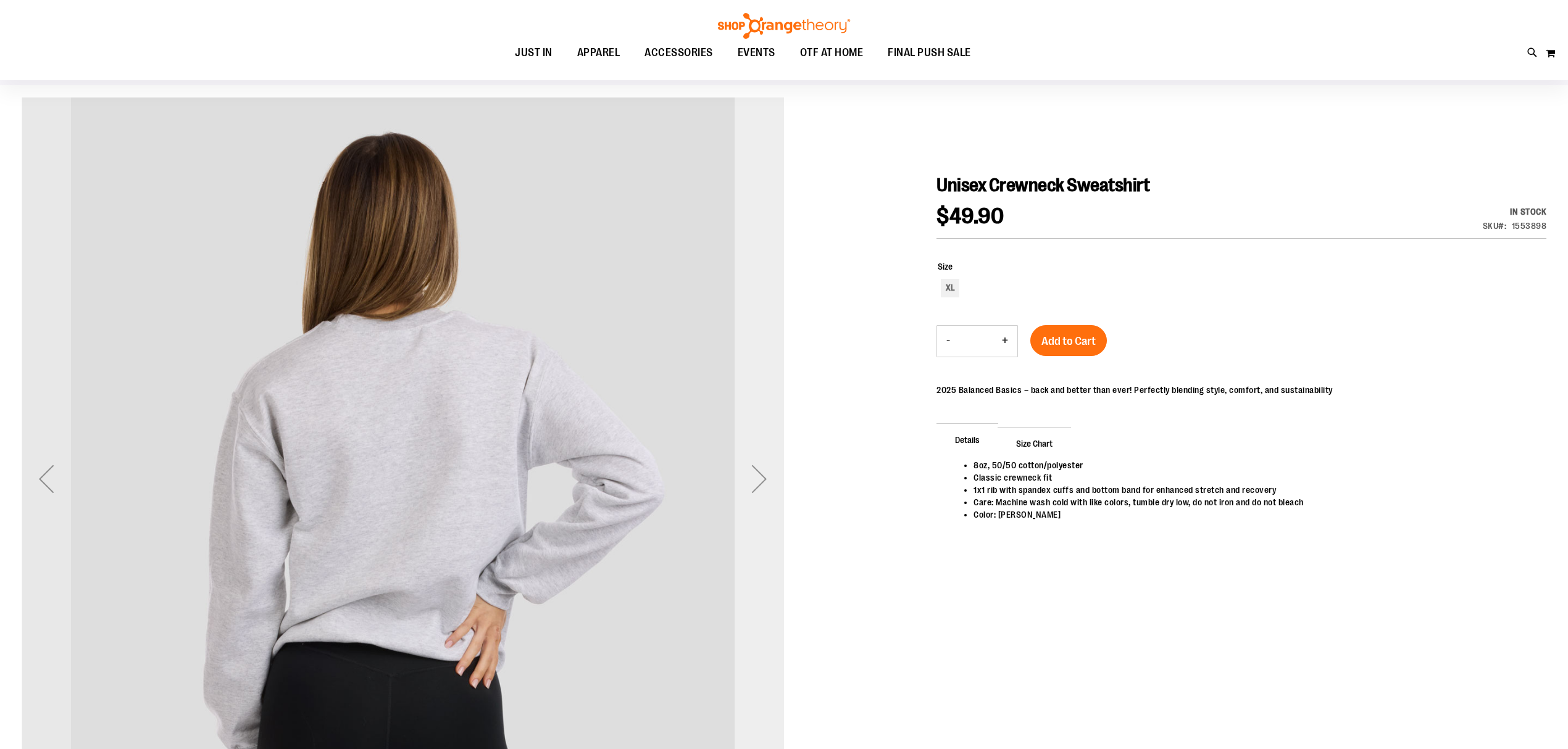
click at [759, 488] on div "Next" at bounding box center [759, 479] width 50 height 50
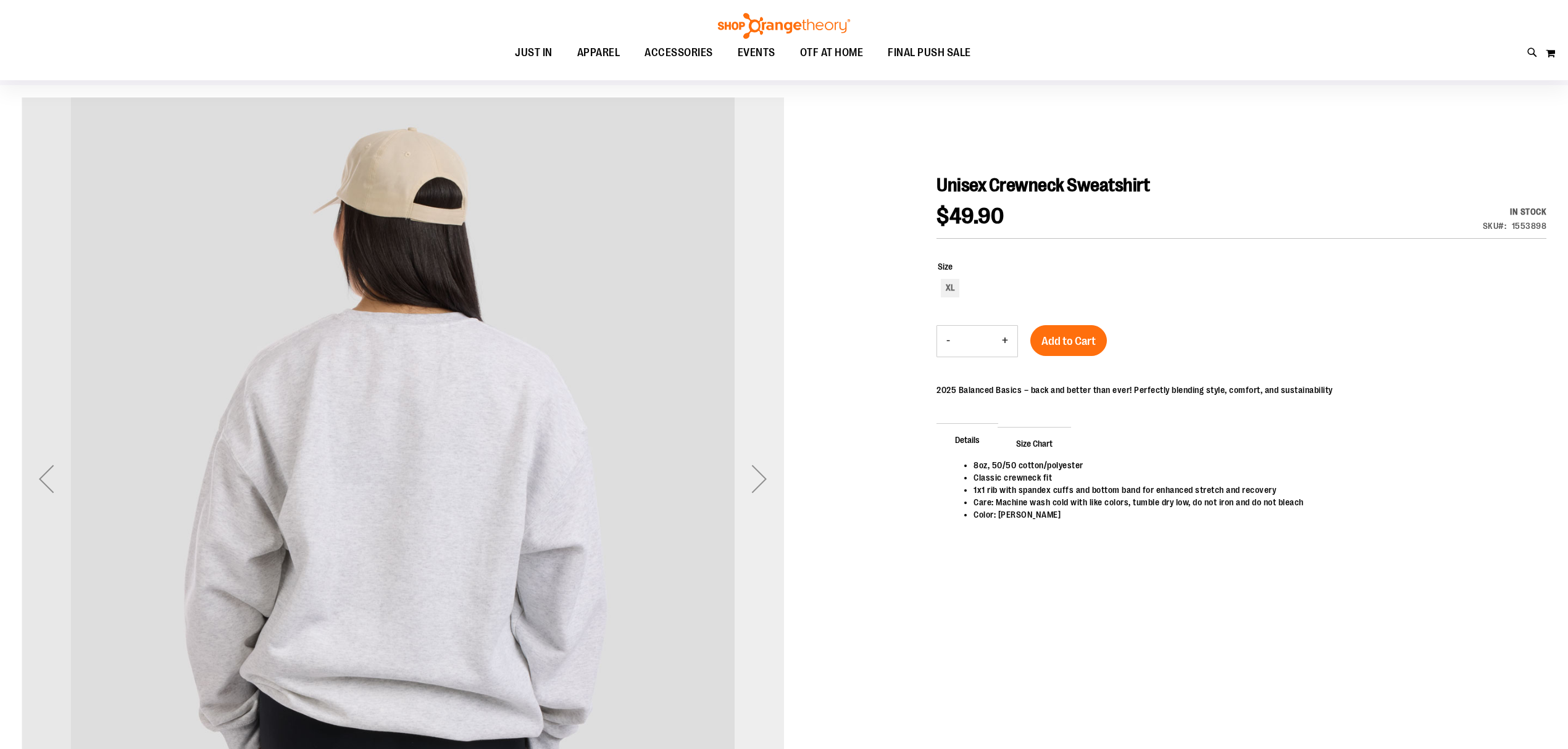
click at [759, 488] on div "Next" at bounding box center [759, 479] width 50 height 50
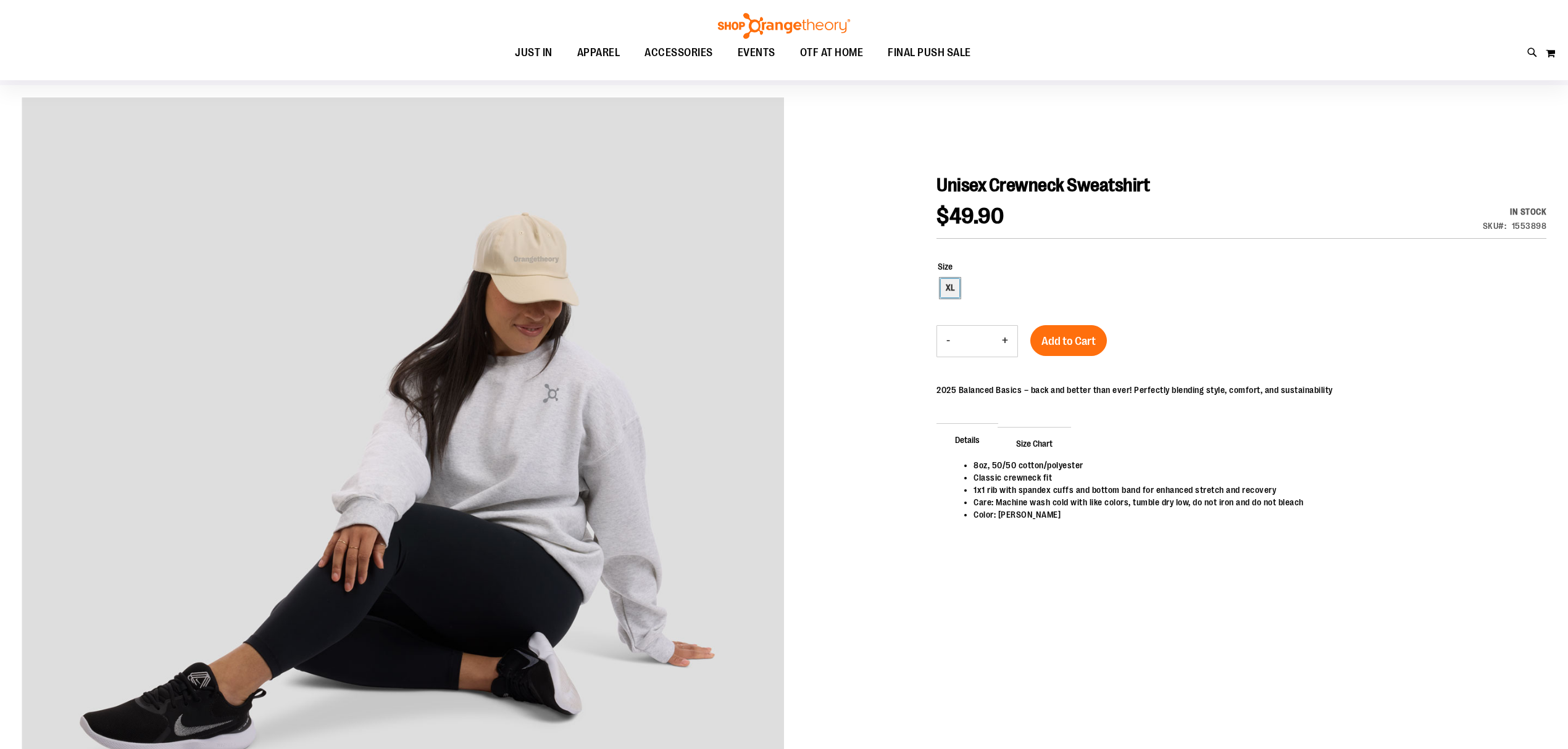
click at [958, 282] on div "XL" at bounding box center [950, 288] width 19 height 19
type input "***"
